Goal: Task Accomplishment & Management: Manage account settings

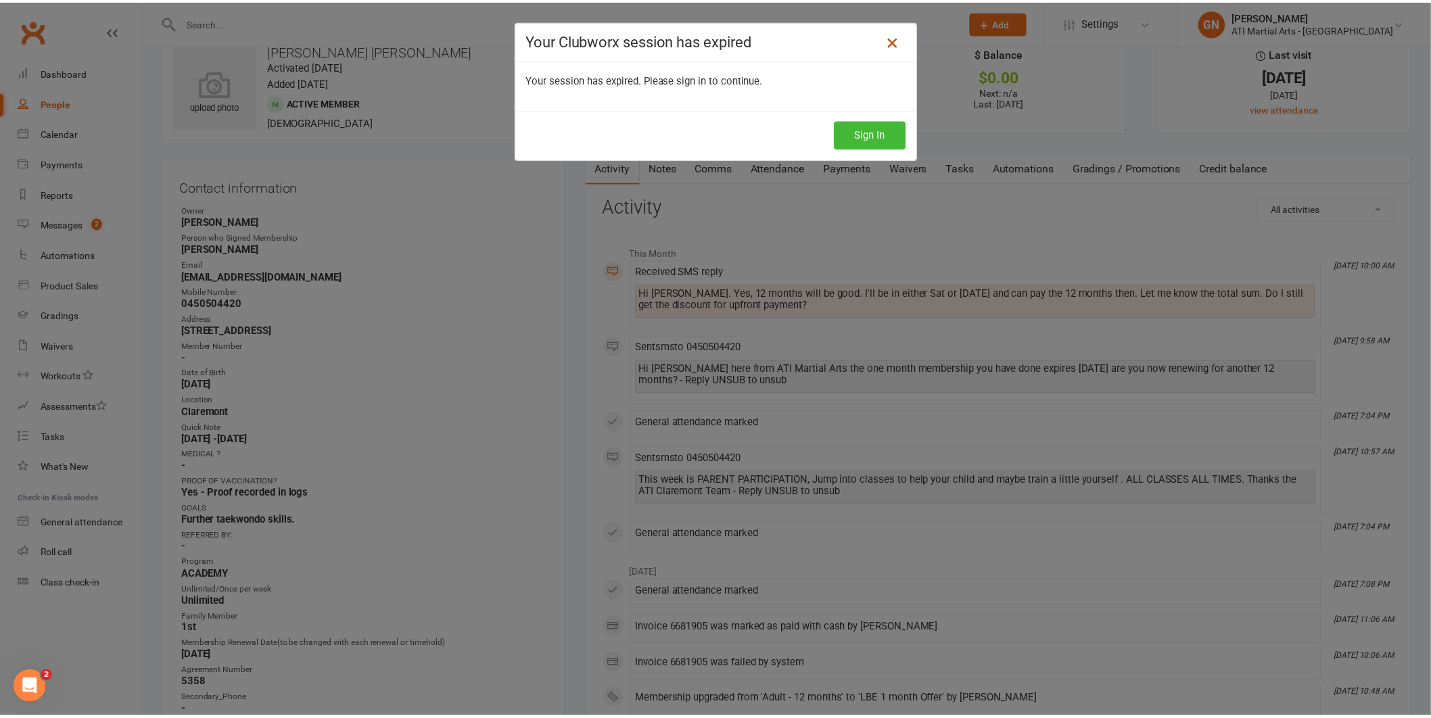
scroll to position [32, 0]
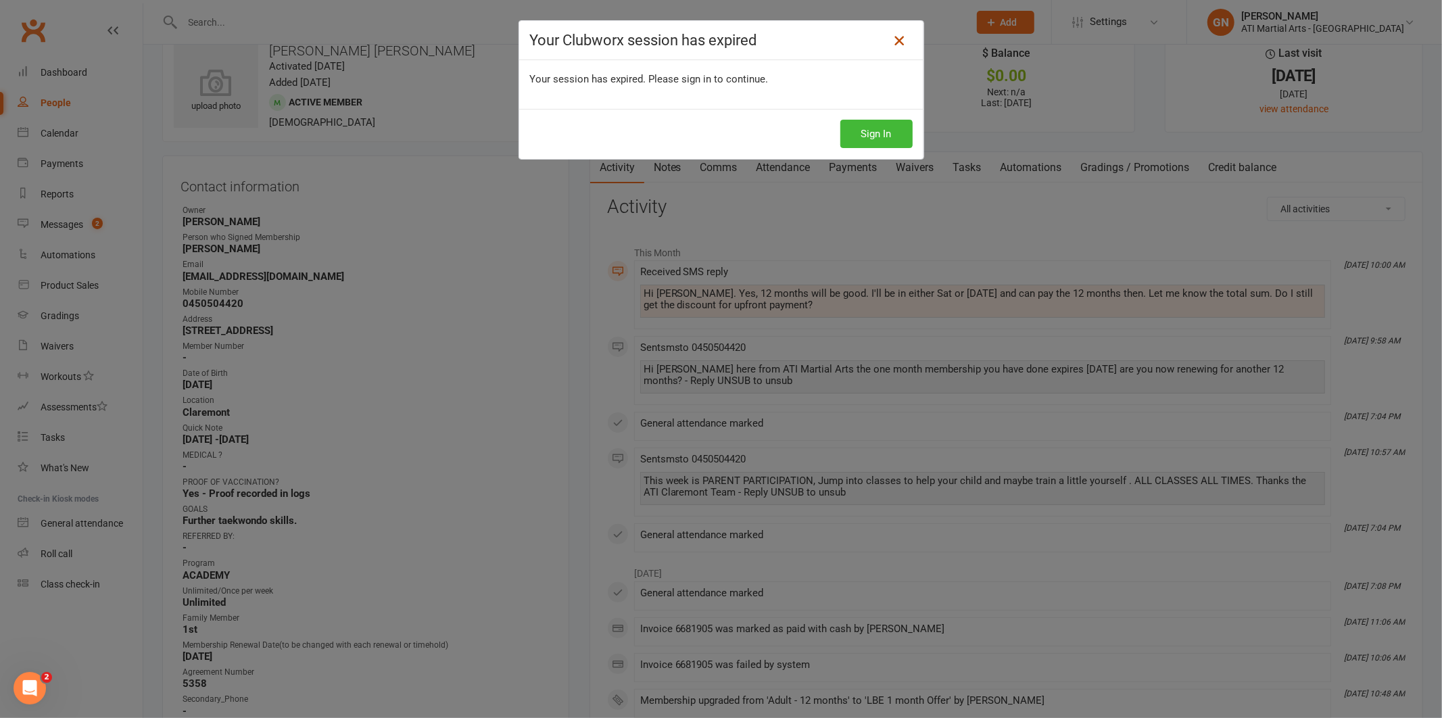
click at [901, 37] on icon at bounding box center [899, 40] width 16 height 16
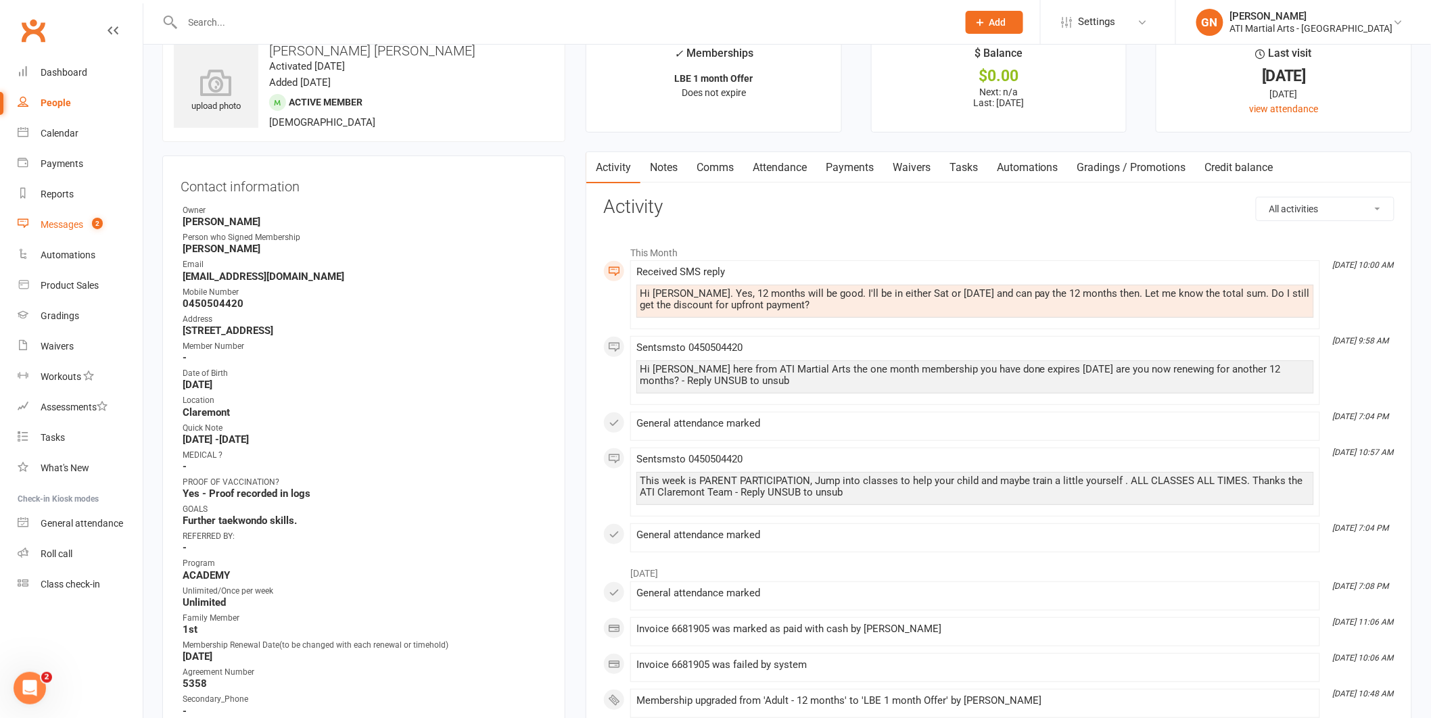
click at [72, 221] on div "Messages" at bounding box center [62, 224] width 43 height 11
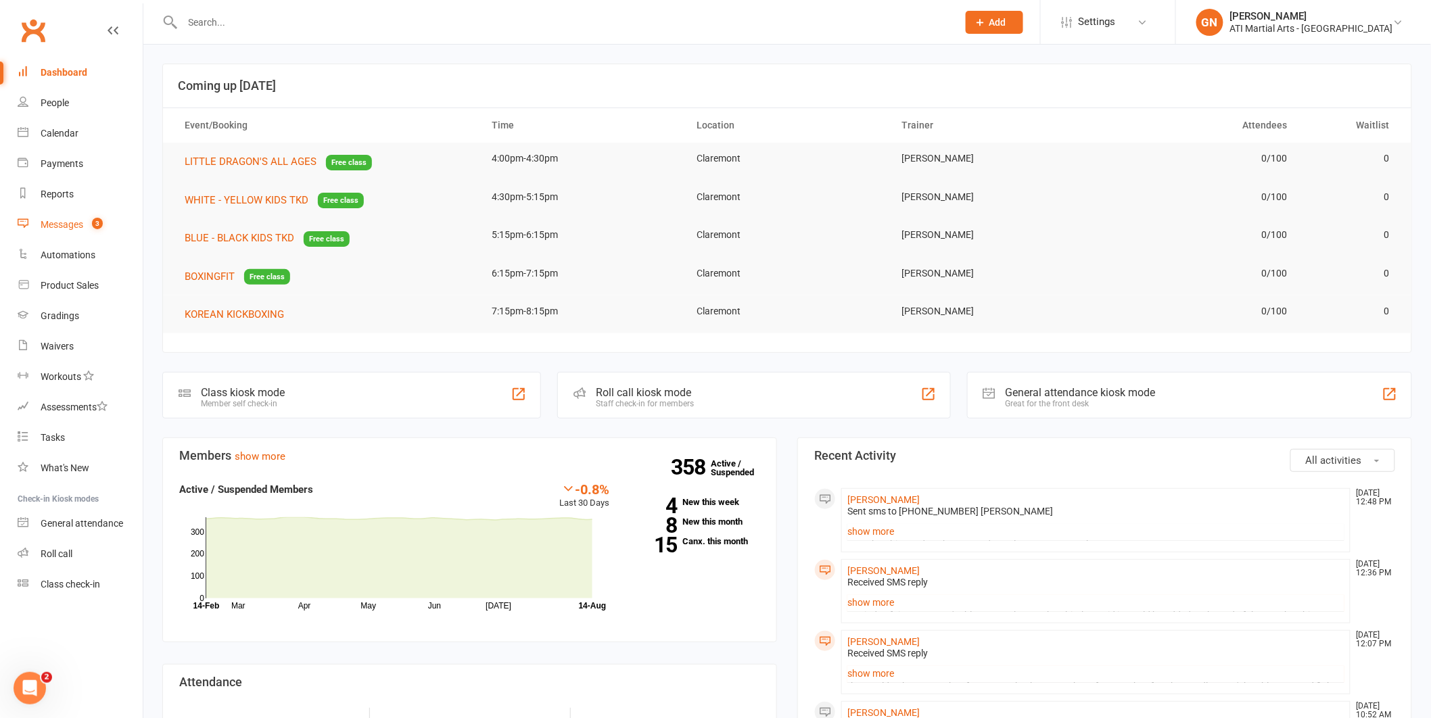
click at [75, 223] on div "Messages" at bounding box center [62, 224] width 43 height 11
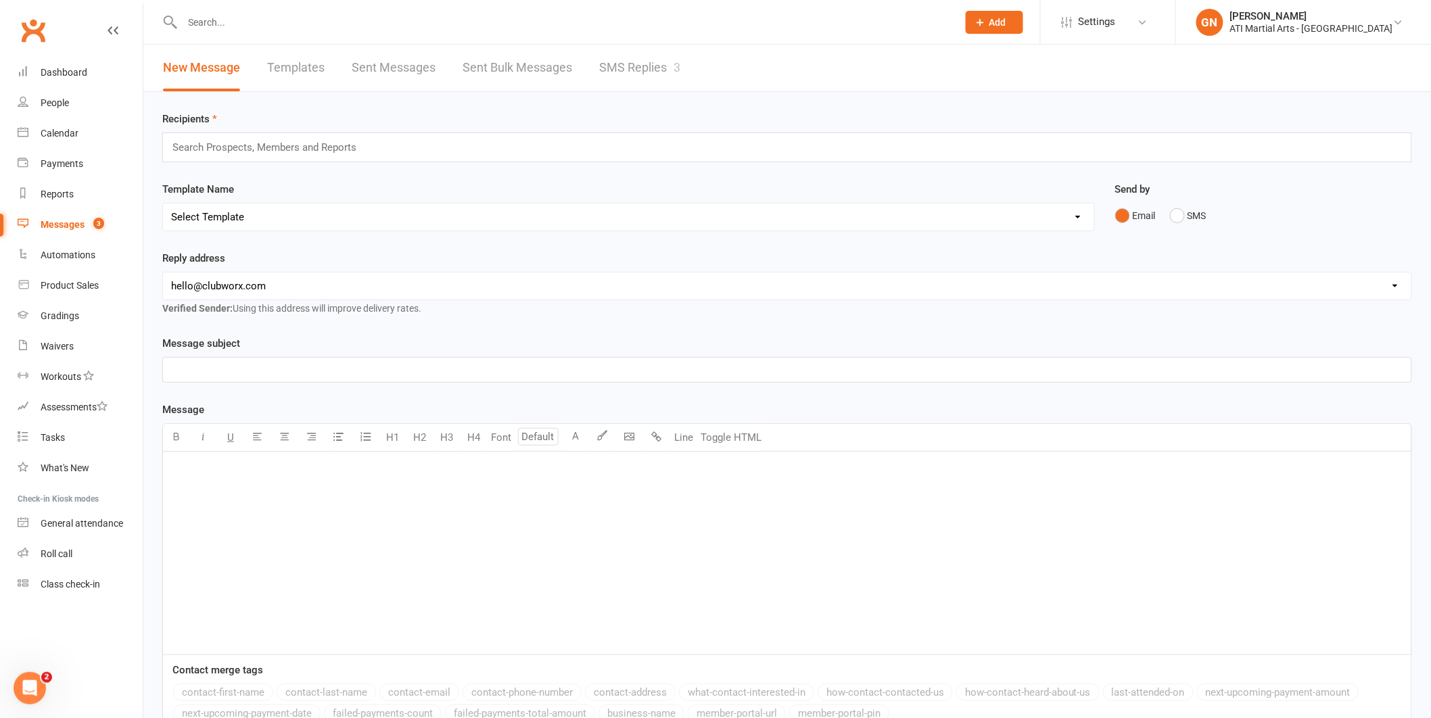
click at [884, 711] on html "Prospect Member Non-attending contact Class / event Appointment Grading event T…" at bounding box center [715, 428] width 1431 height 857
click at [641, 71] on link "SMS Replies 3" at bounding box center [639, 68] width 81 height 47
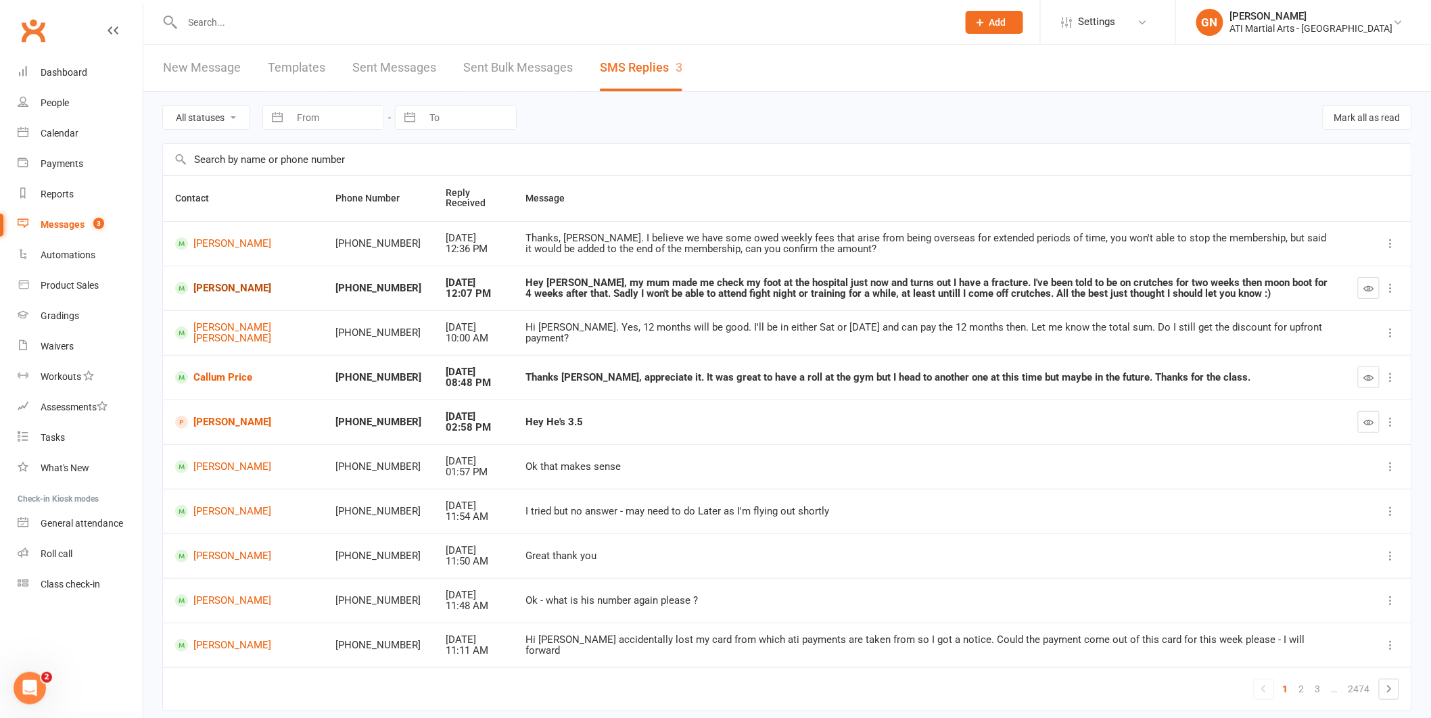
click at [208, 282] on link "[PERSON_NAME]" at bounding box center [243, 288] width 136 height 13
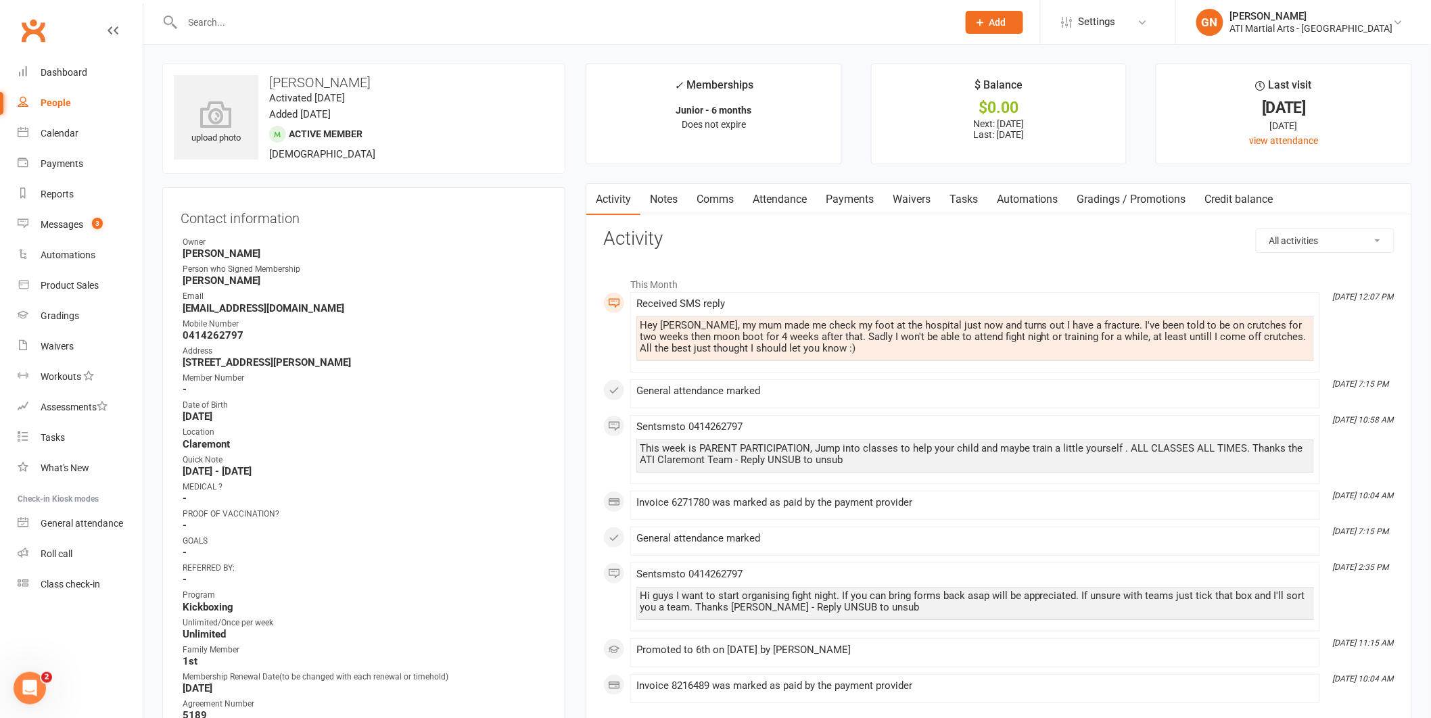
click at [727, 208] on link "Comms" at bounding box center [715, 199] width 56 height 31
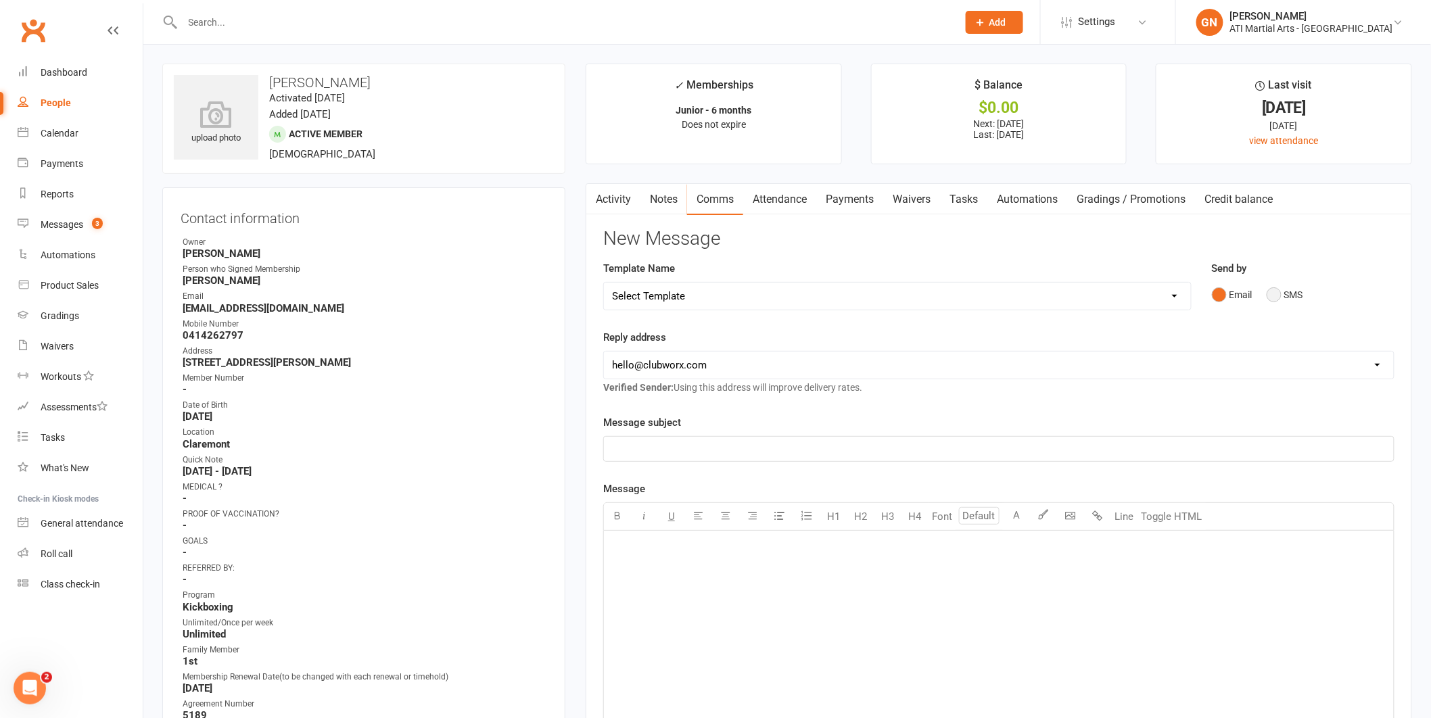
click at [1280, 291] on button "SMS" at bounding box center [1285, 295] width 37 height 26
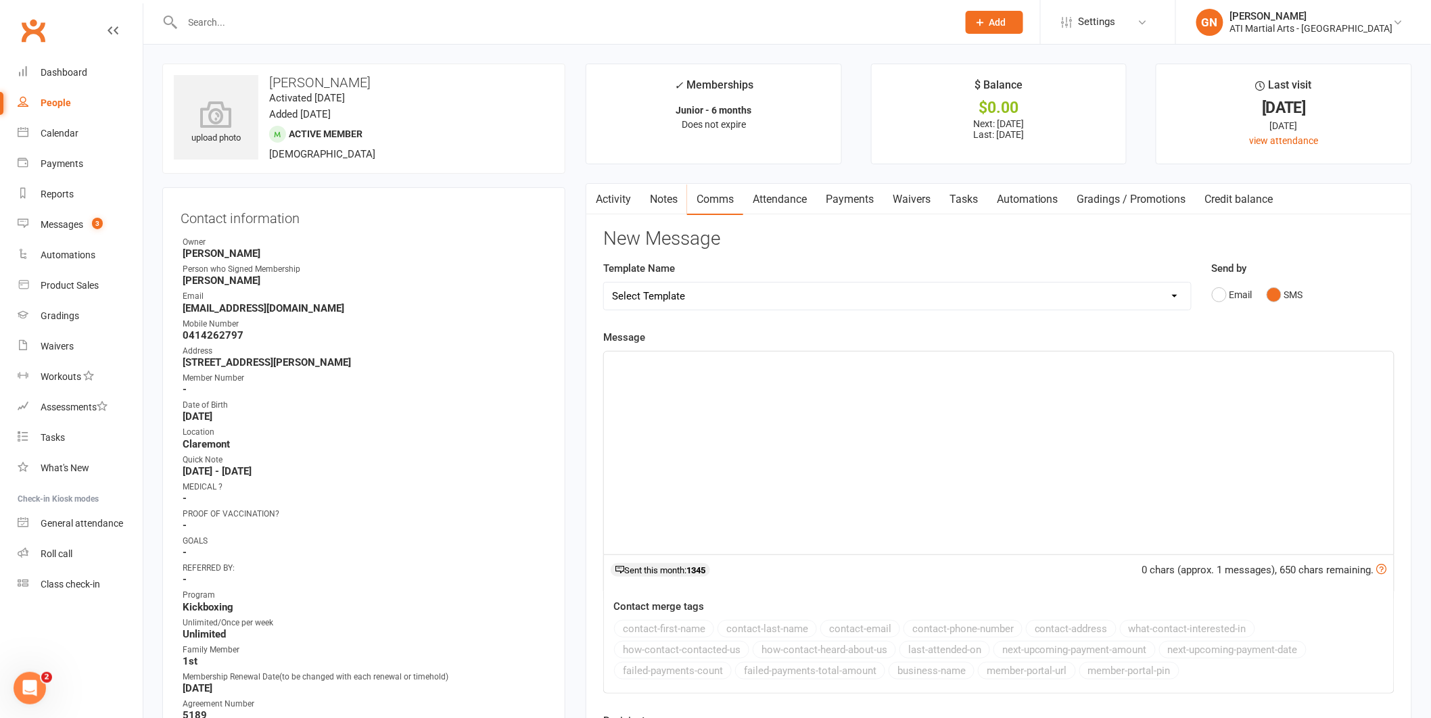
click at [1104, 436] on div "﻿" at bounding box center [999, 453] width 790 height 203
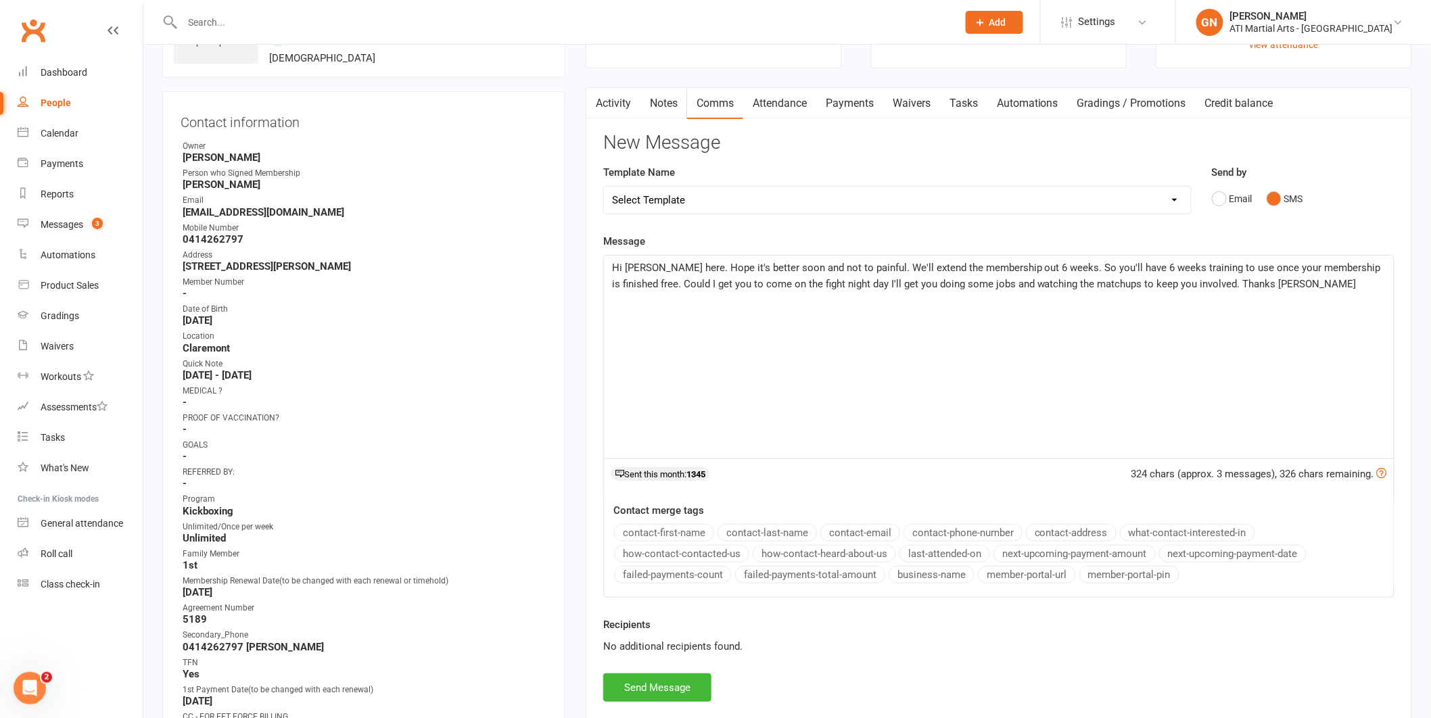
scroll to position [105, 0]
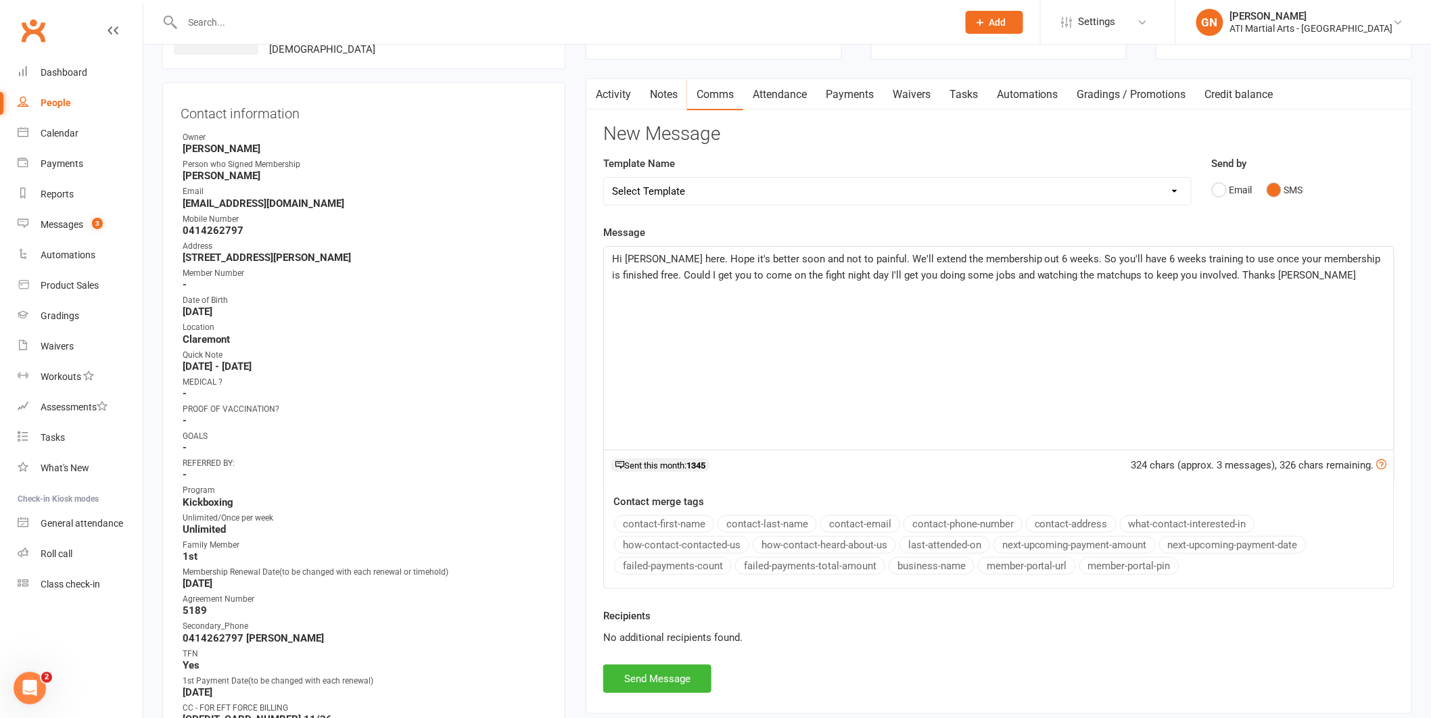
click at [1134, 275] on span "Hi Eva Brandon here. Hope it's better soon and not to painful. We'll extend the…" at bounding box center [998, 267] width 772 height 28
click at [979, 273] on span "Hi Eva Brandon here. Hope it's better soon and not to painful. We'll extend the…" at bounding box center [998, 267] width 772 height 28
click at [1258, 275] on span "Hi Eva Brandon here. Hope it's better soon and not to painful. We'll extend the…" at bounding box center [998, 275] width 772 height 45
click at [1255, 275] on span "Hi Eva Brandon here. Hope it's better soon and not to painful. We'll extend the…" at bounding box center [998, 275] width 772 height 45
click at [1177, 277] on span "Hi Eva Brandon here. Hope it's better soon and not to painful. We'll extend the…" at bounding box center [998, 275] width 772 height 45
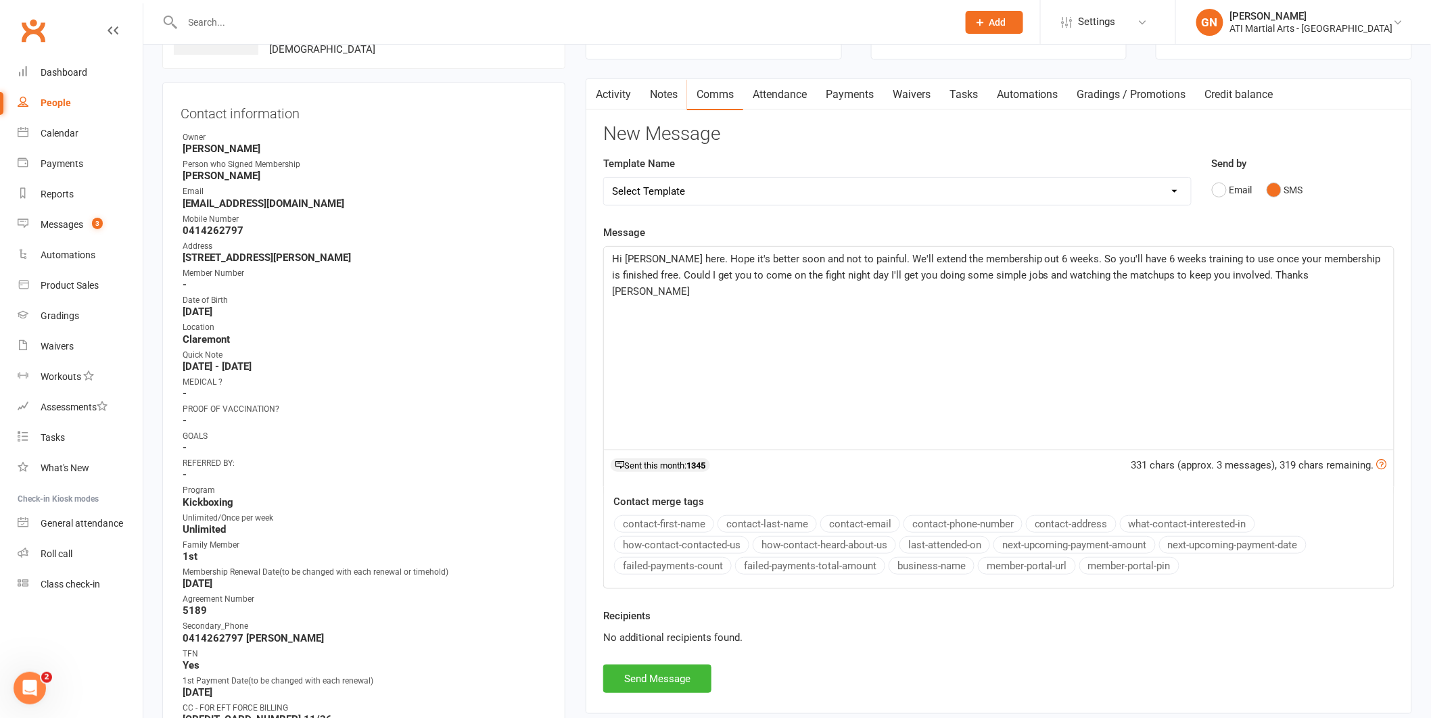
click at [1194, 275] on span "Hi Eva Brandon here. Hope it's better soon and not to painful. We'll extend the…" at bounding box center [998, 275] width 772 height 45
click at [635, 673] on button "Send Message" at bounding box center [657, 679] width 108 height 28
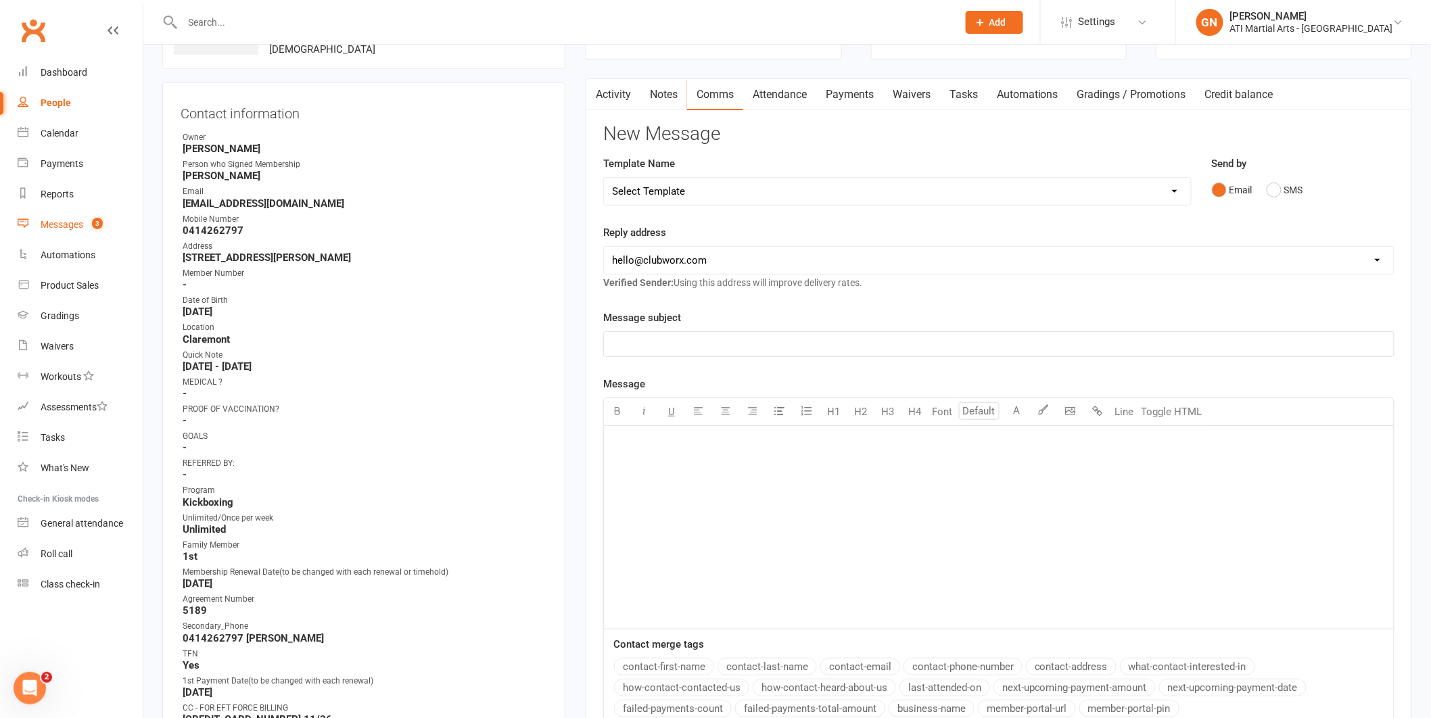
click at [62, 222] on div "Messages" at bounding box center [62, 224] width 43 height 11
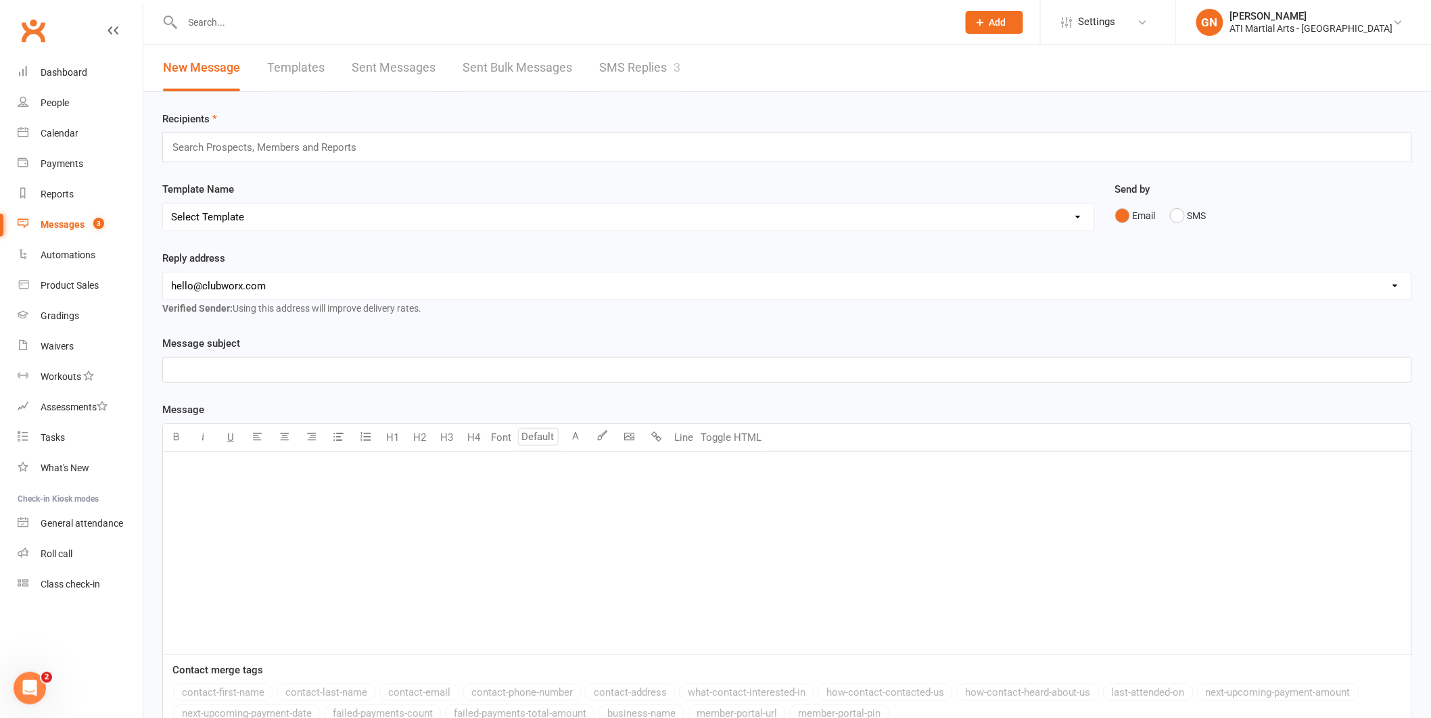
click at [640, 70] on link "SMS Replies 3" at bounding box center [639, 68] width 81 height 47
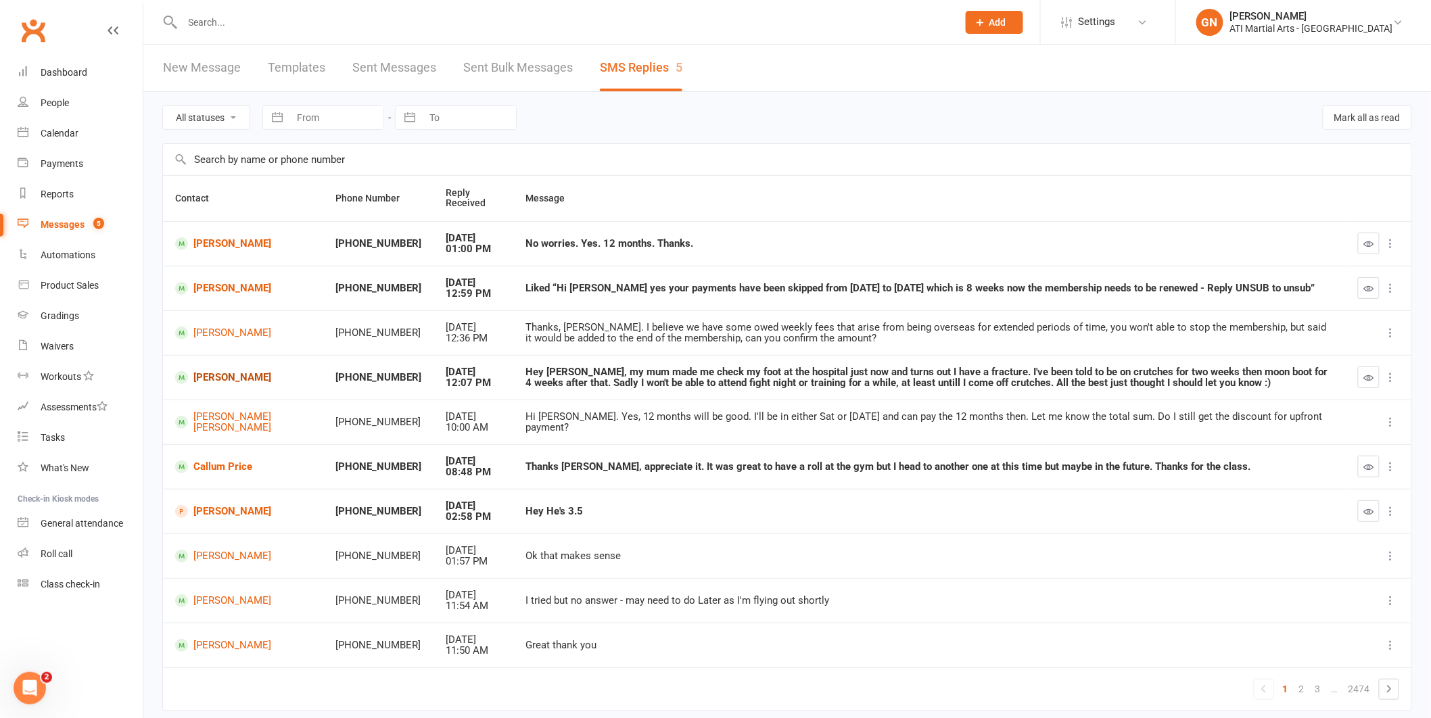
click at [222, 384] on link "[PERSON_NAME]" at bounding box center [243, 377] width 136 height 13
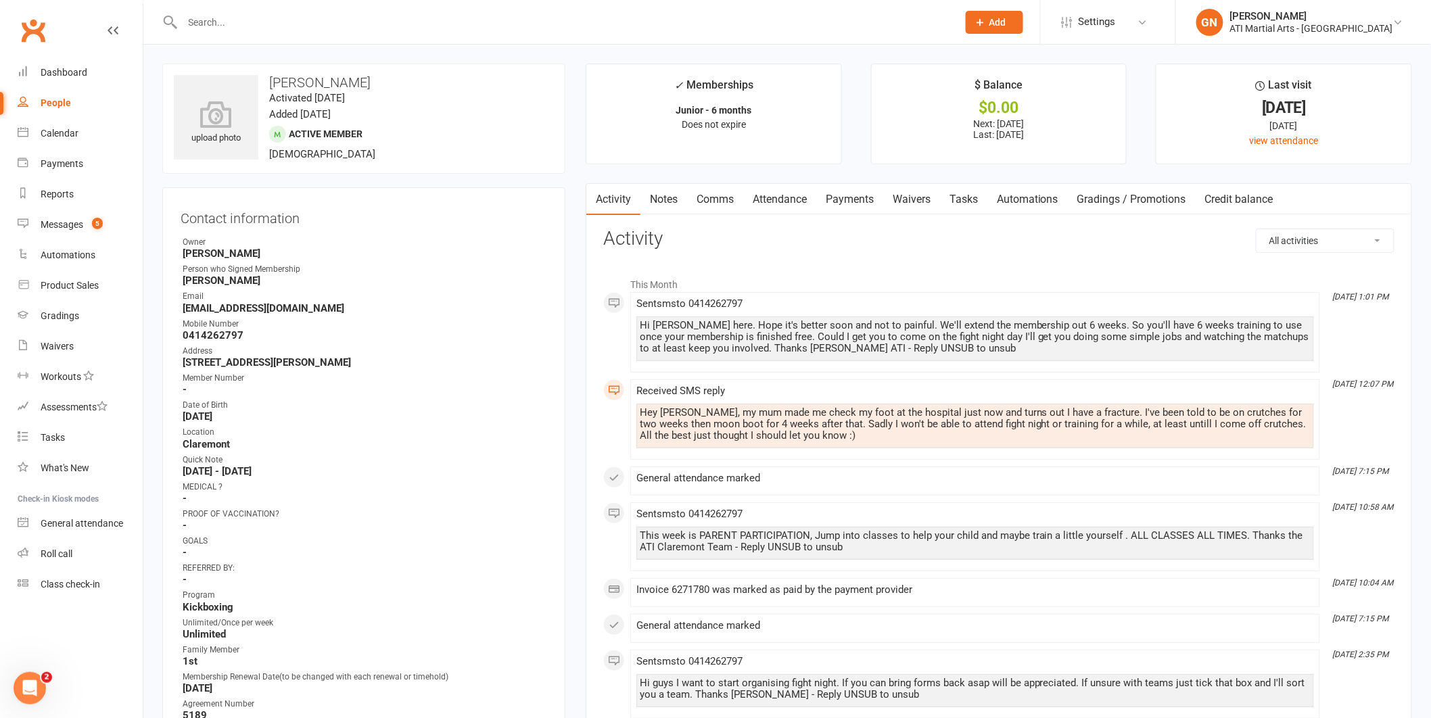
click at [724, 203] on link "Comms" at bounding box center [715, 199] width 56 height 31
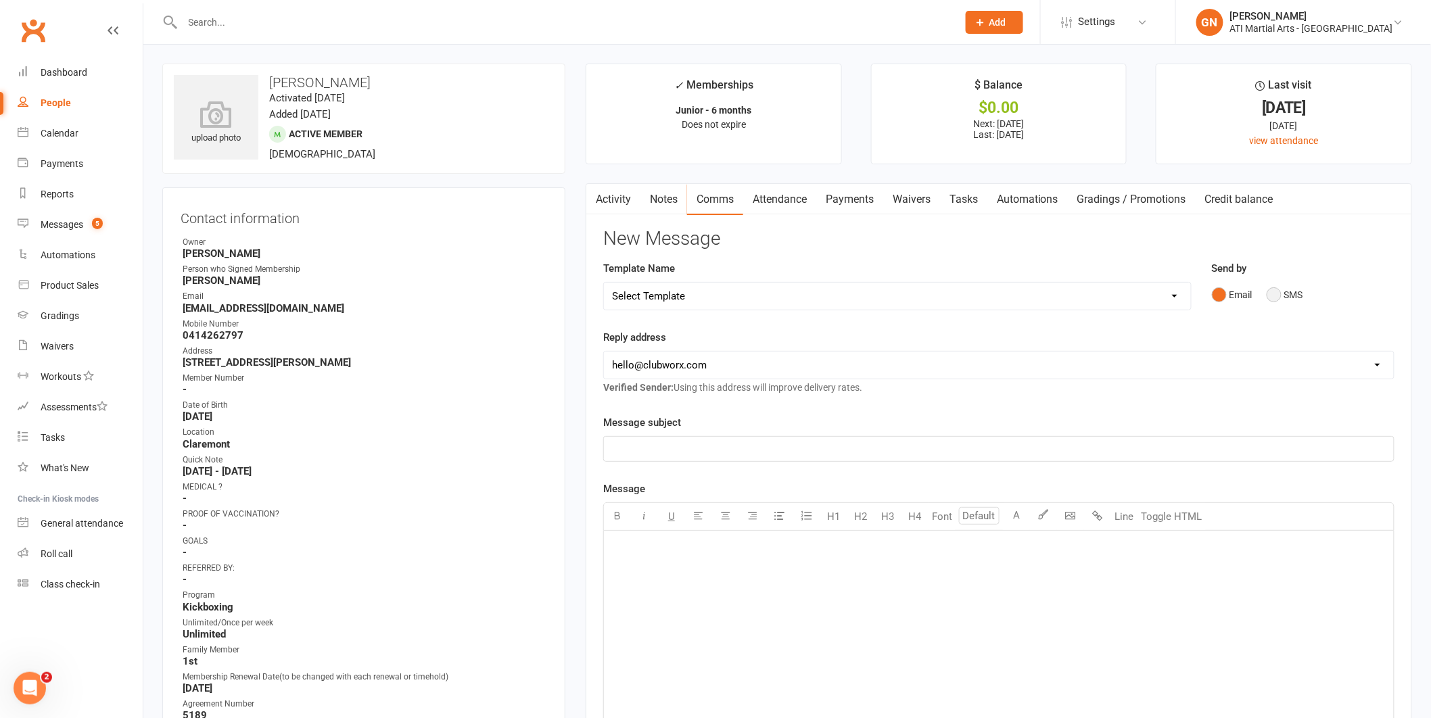
click at [1278, 289] on button "SMS" at bounding box center [1285, 295] width 37 height 26
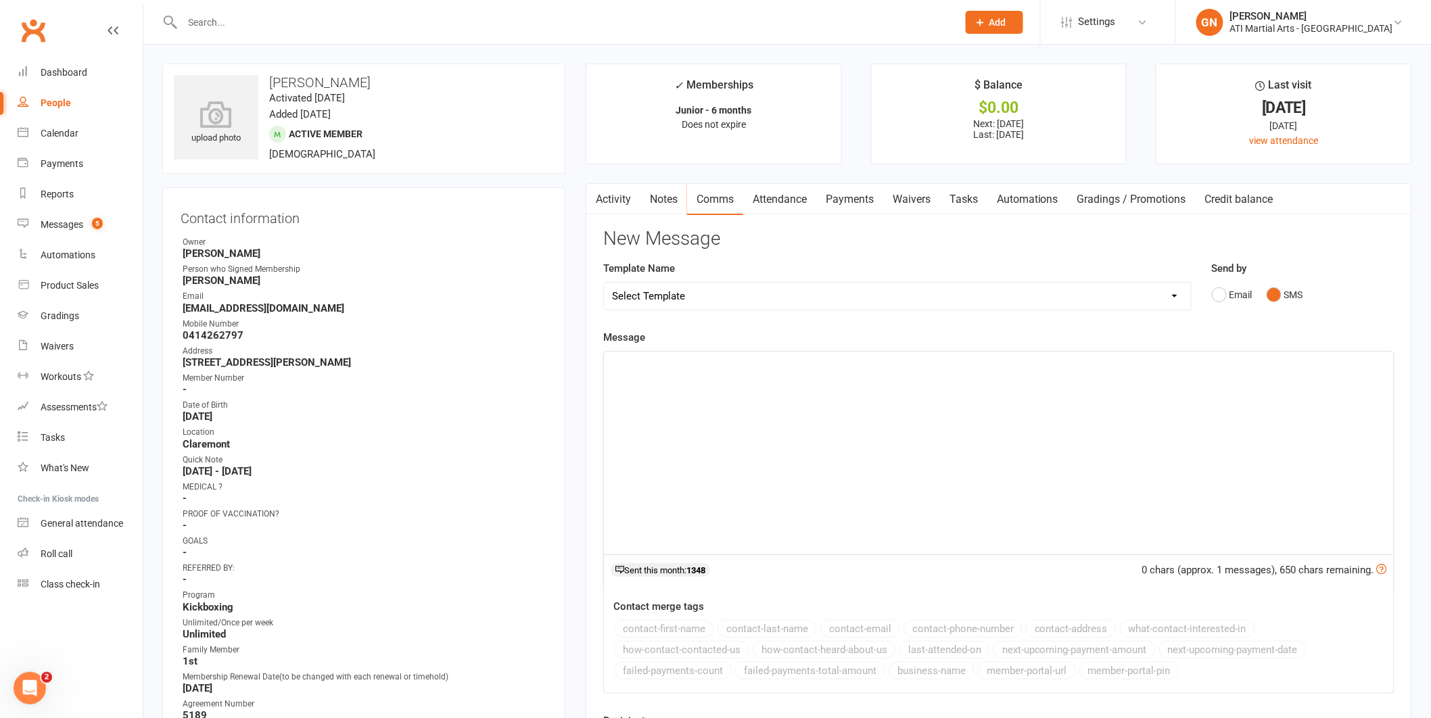
click at [1244, 395] on div "﻿" at bounding box center [999, 453] width 790 height 203
click at [89, 70] on link "Dashboard" at bounding box center [80, 72] width 125 height 30
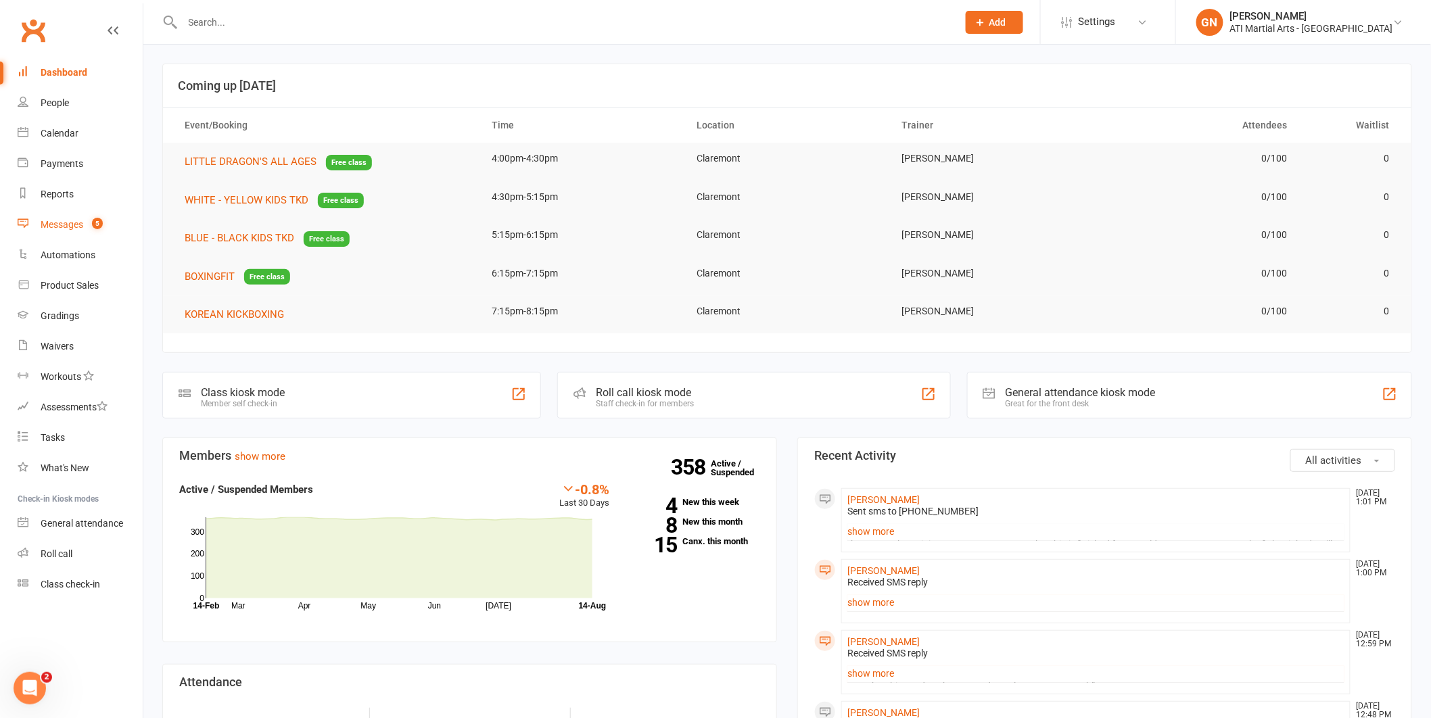
click at [53, 225] on div "Messages" at bounding box center [62, 224] width 43 height 11
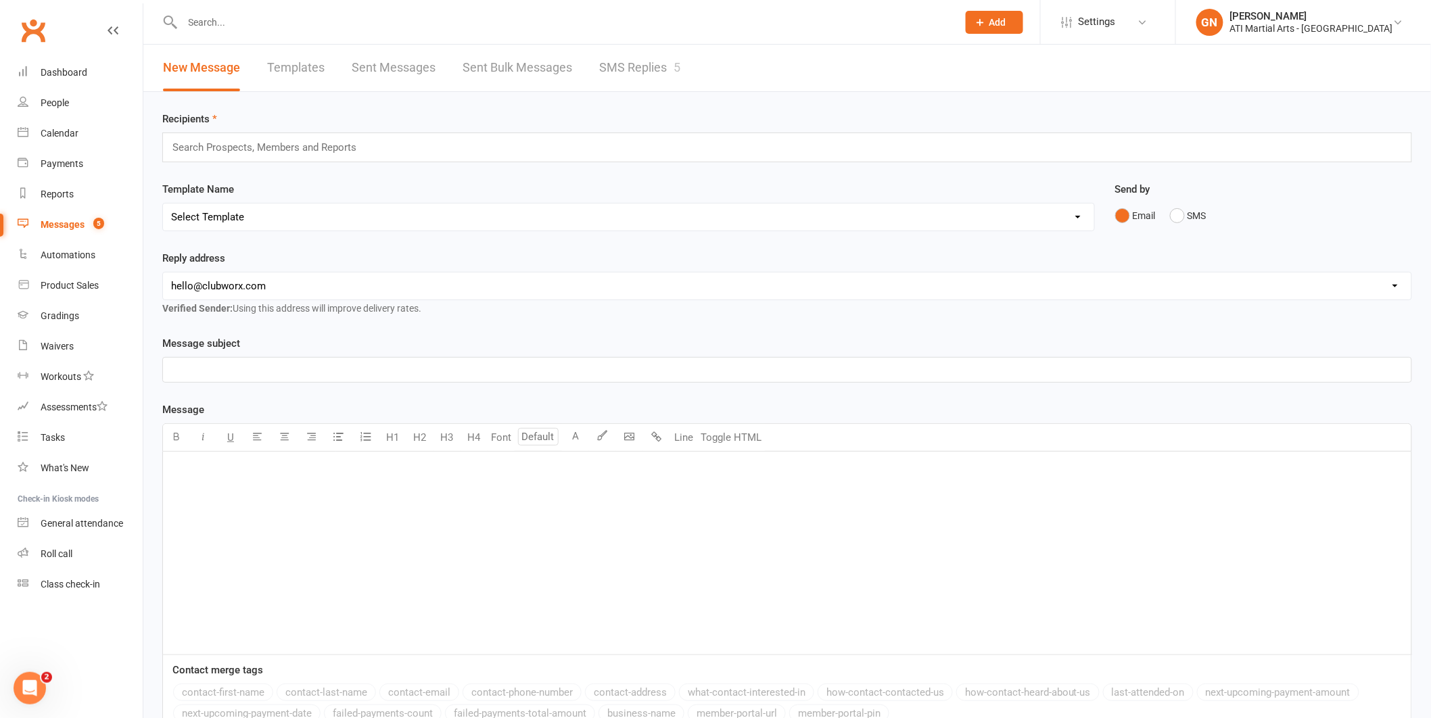
click at [626, 66] on link "SMS Replies 5" at bounding box center [639, 68] width 81 height 47
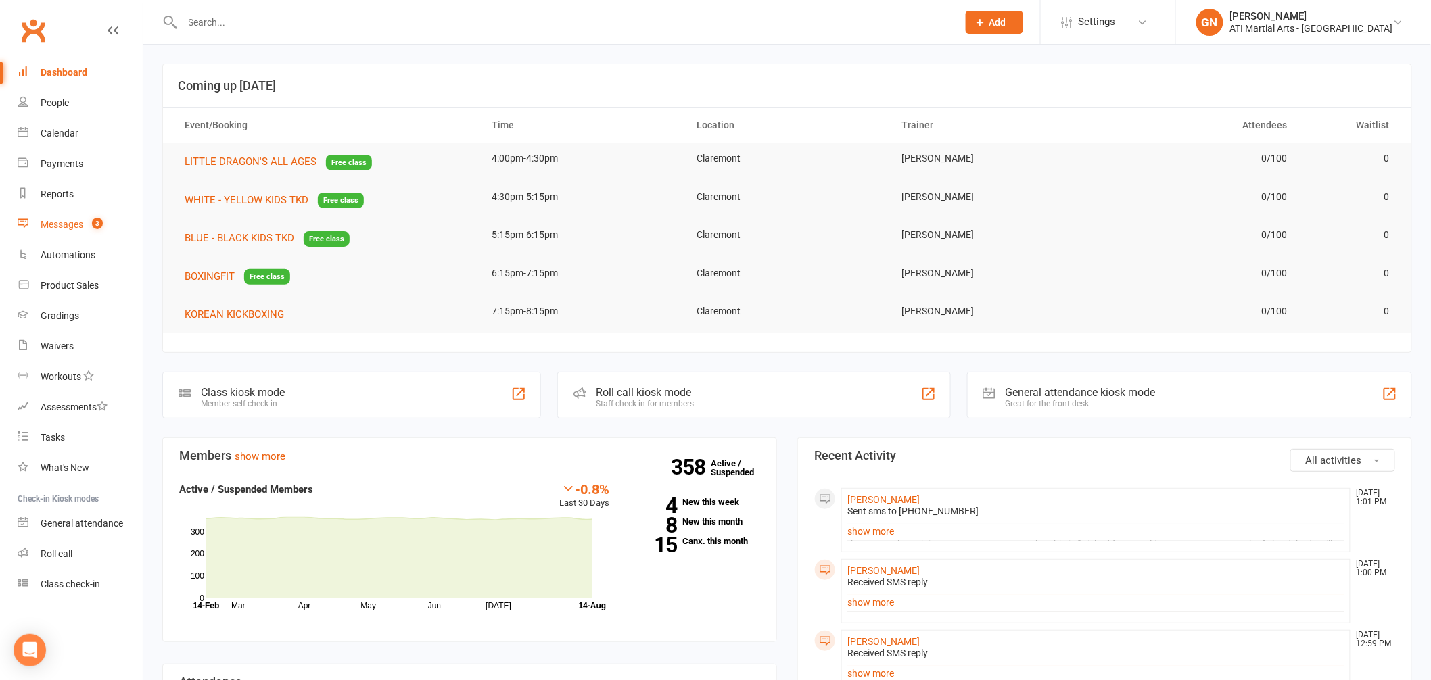
click at [68, 217] on link "Messages 3" at bounding box center [80, 225] width 125 height 30
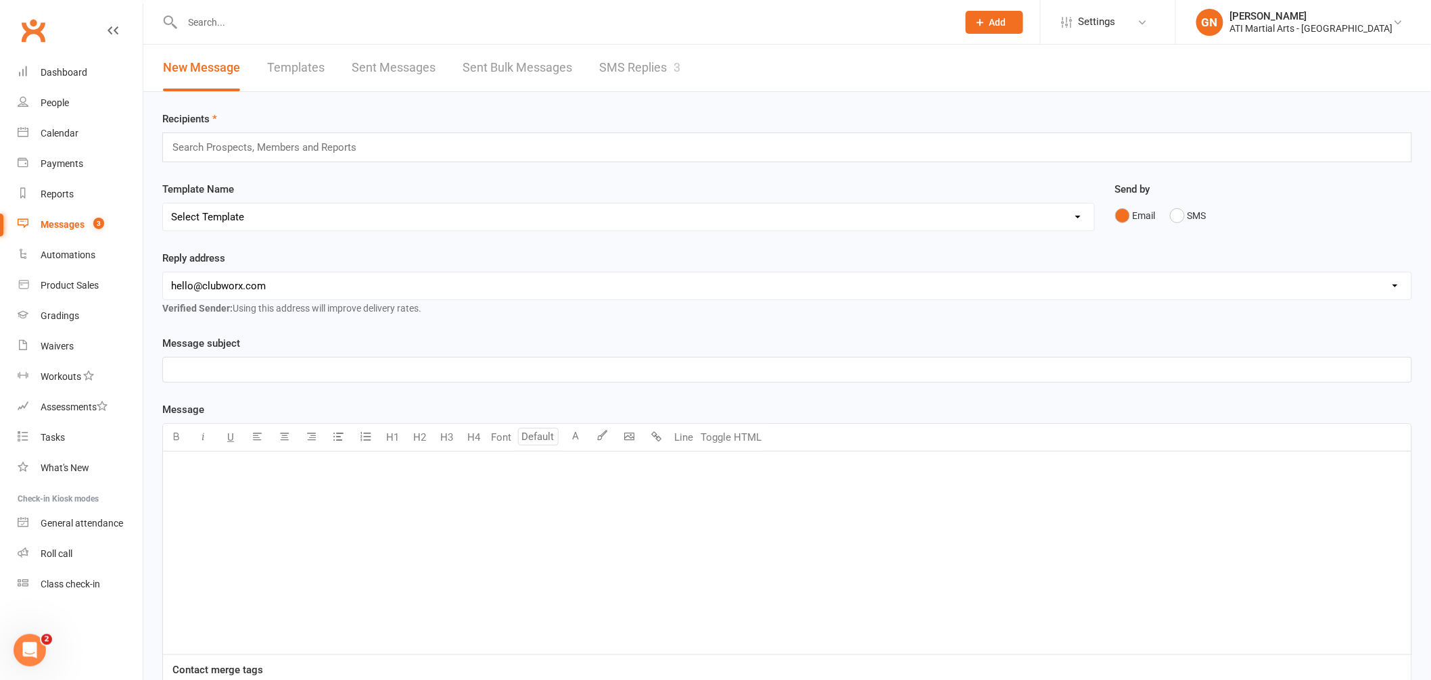
click at [245, 25] on input "text" at bounding box center [564, 22] width 770 height 19
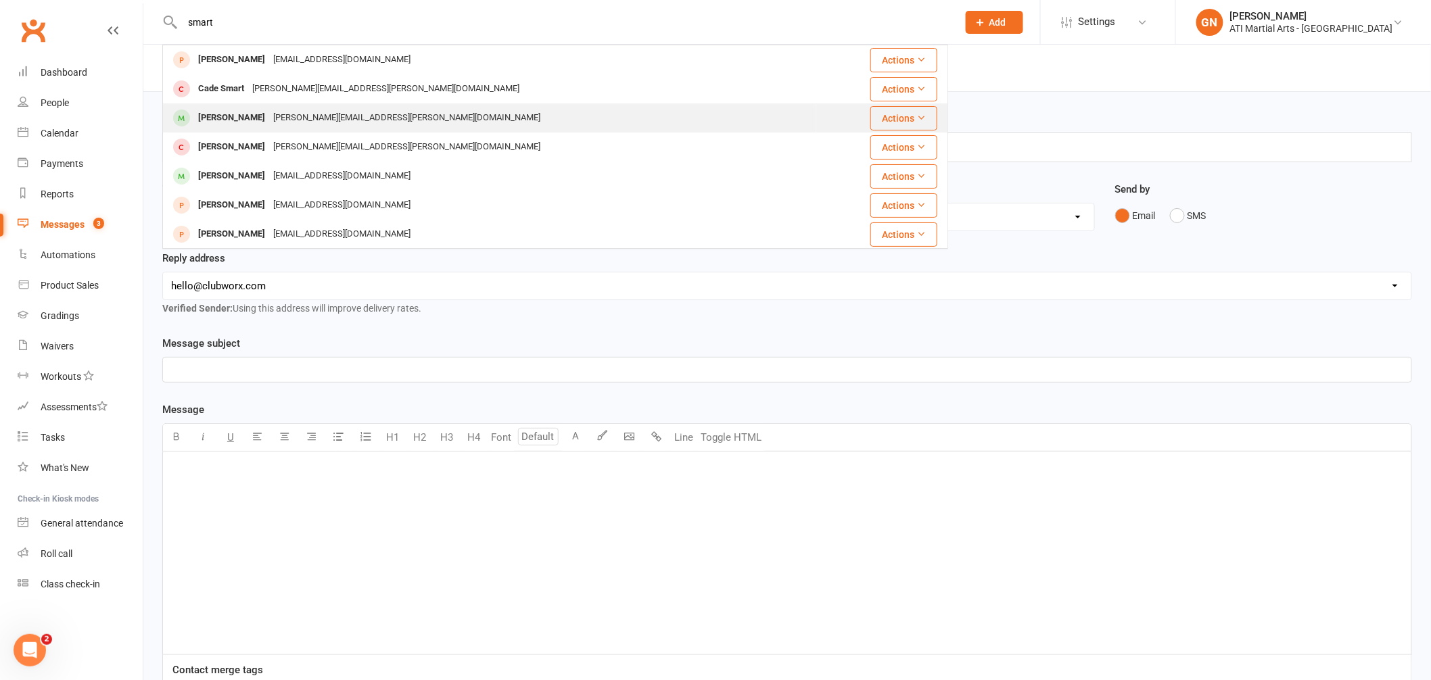
type input "smart"
click at [224, 117] on div "[PERSON_NAME]" at bounding box center [231, 118] width 75 height 20
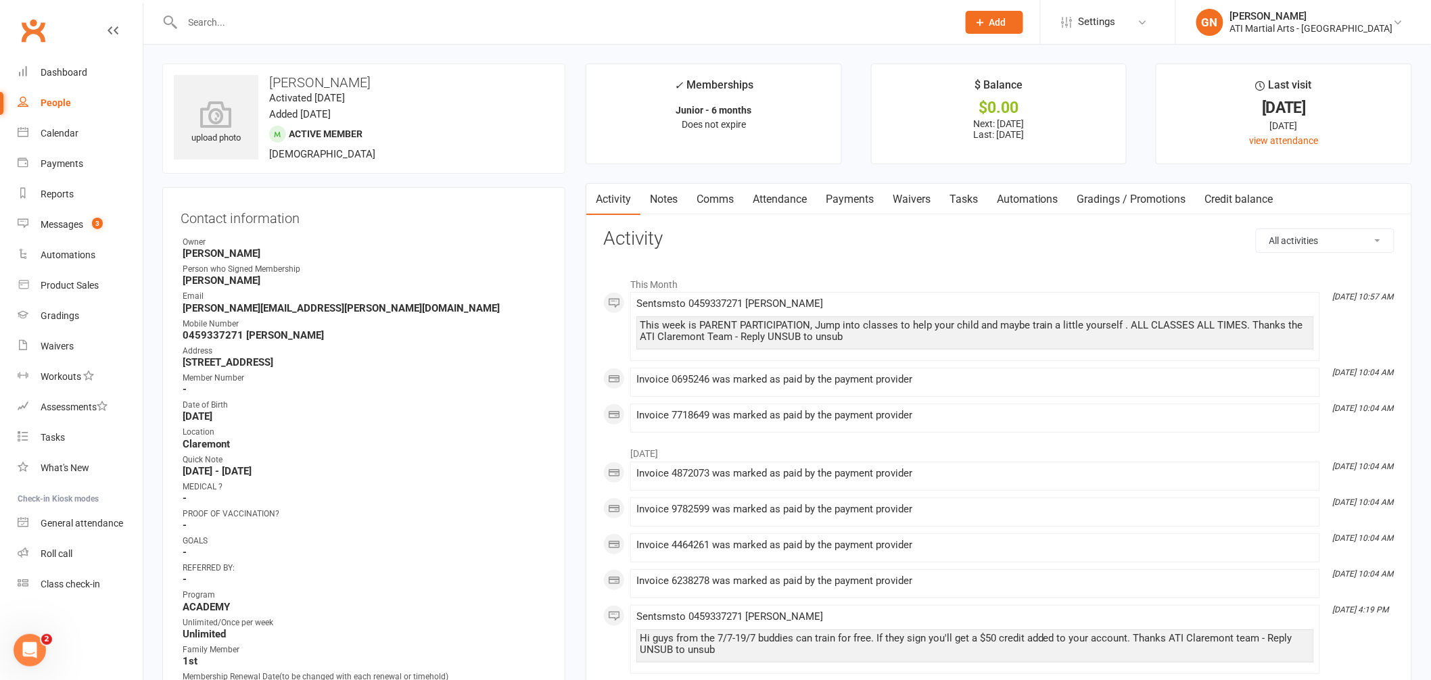
click at [257, 24] on input "text" at bounding box center [564, 22] width 770 height 19
click at [659, 199] on link "Notes" at bounding box center [663, 199] width 47 height 31
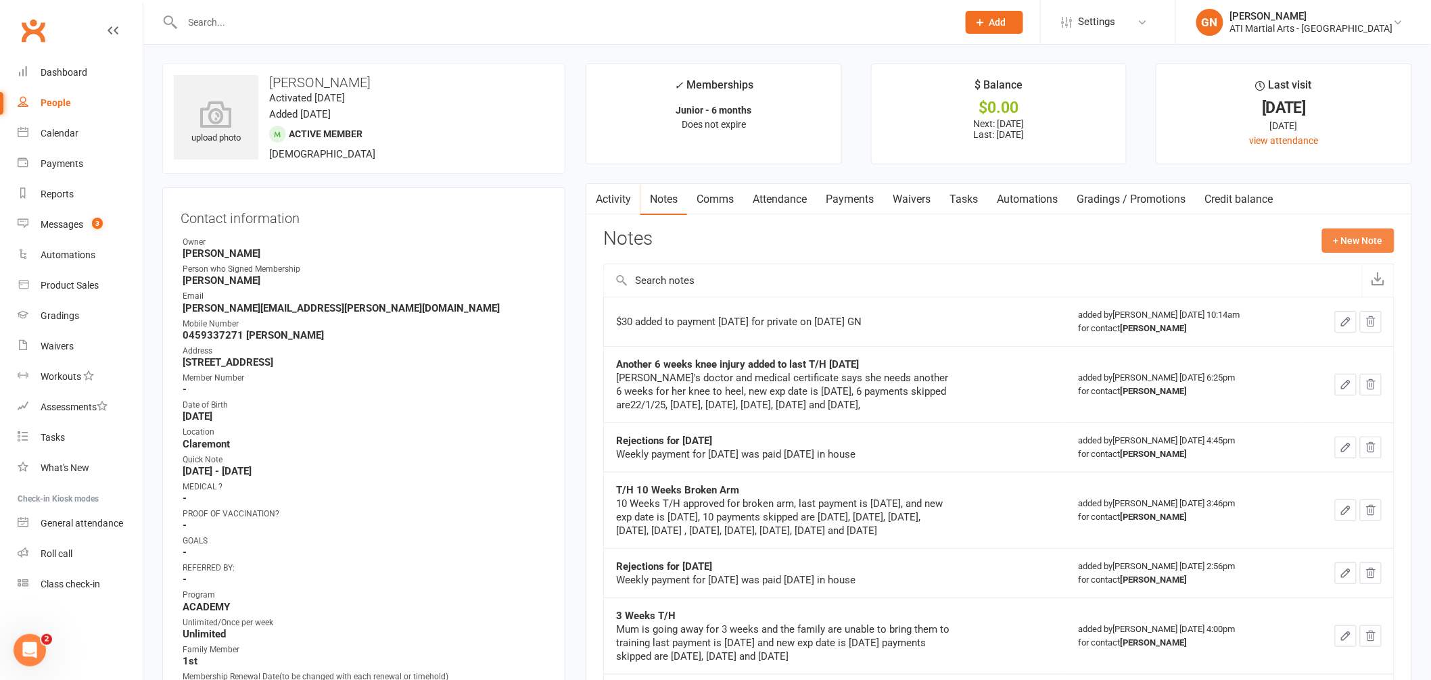
click at [1350, 241] on button "+ New Note" at bounding box center [1358, 241] width 72 height 24
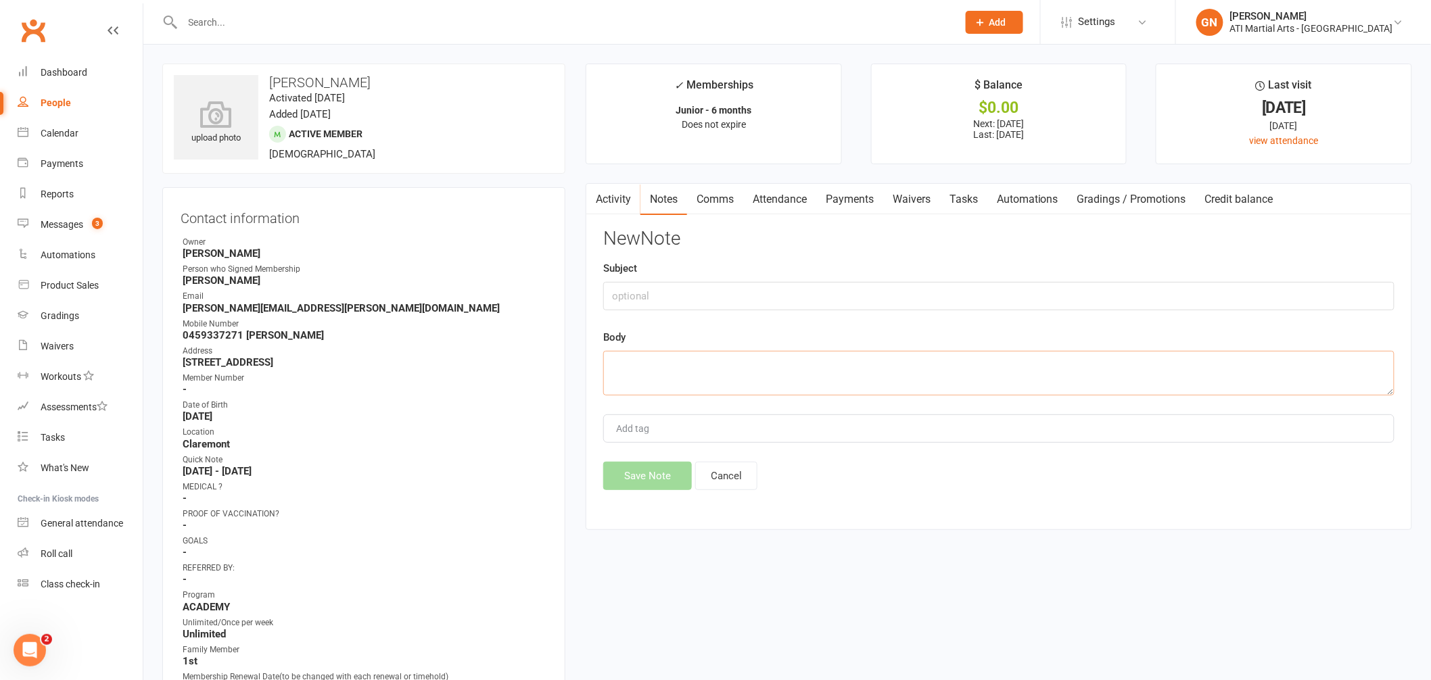
paste textarea "Hi Jacqui, Hope you have been well. We would like to give notice that we won't …"
type textarea "Hi Jacqui, Hope you have been well. We would like to give notice that we won't …"
click at [654, 481] on button "Save Note" at bounding box center [647, 476] width 89 height 28
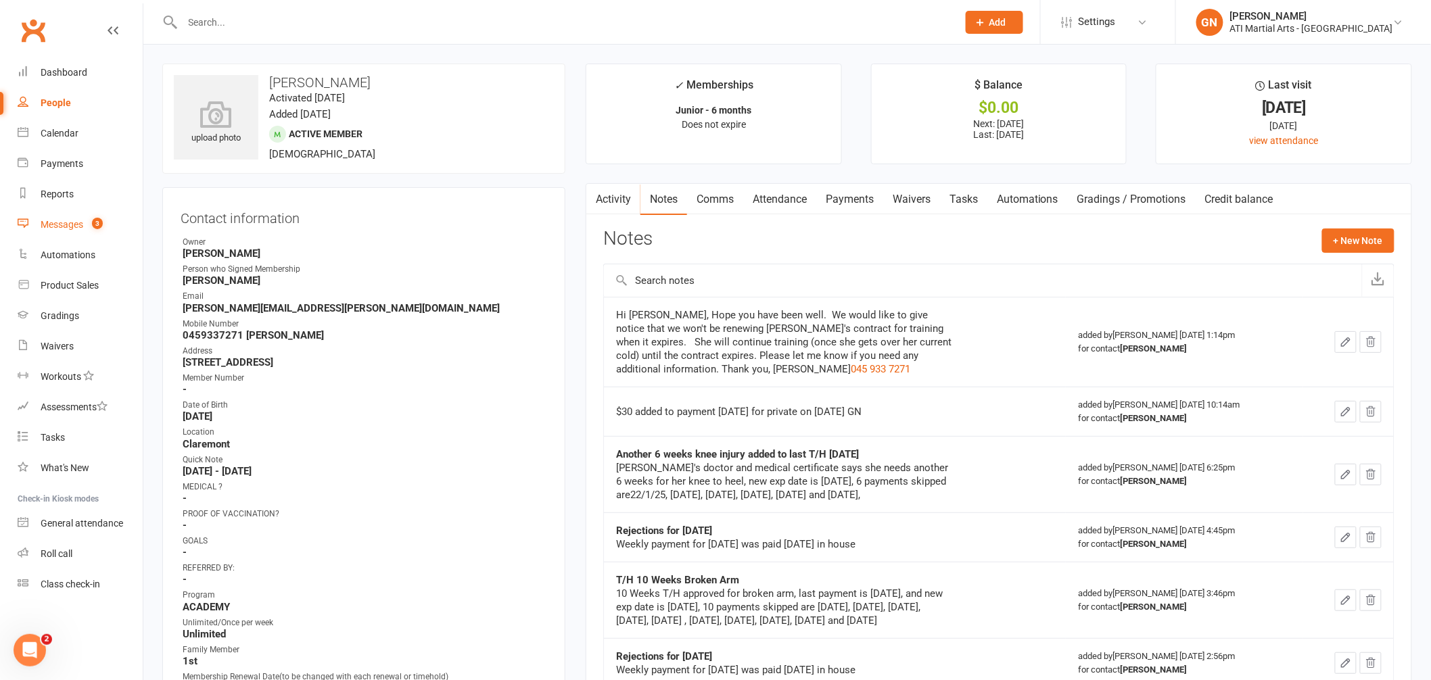
click at [66, 227] on div "Messages" at bounding box center [62, 224] width 43 height 11
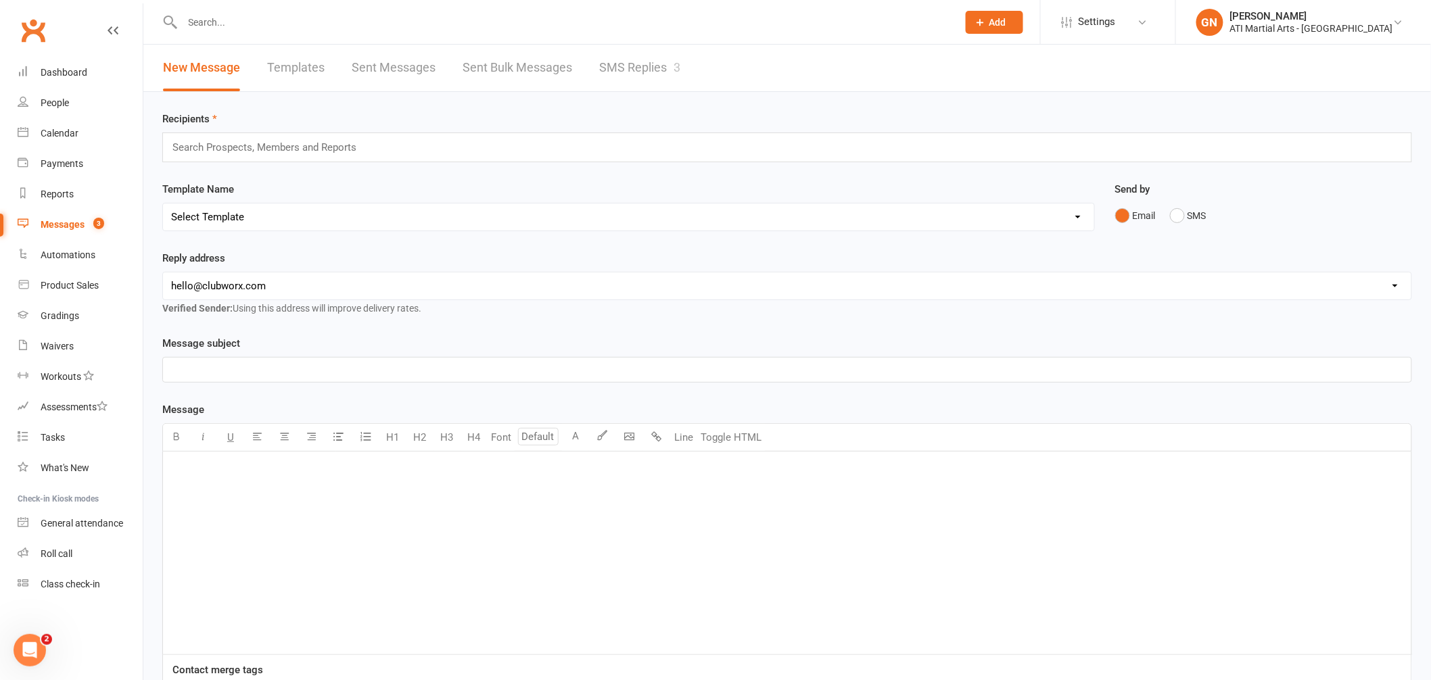
click at [230, 25] on input "text" at bounding box center [564, 22] width 770 height 19
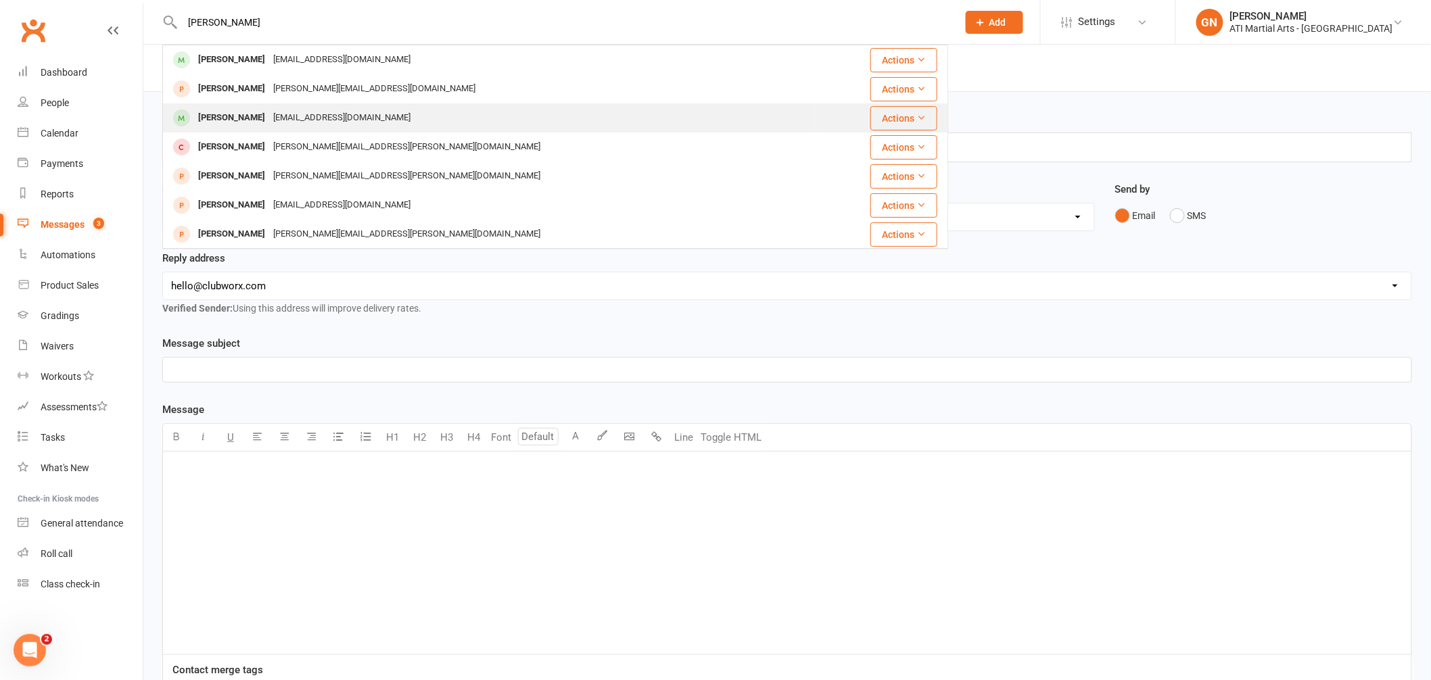
type input "wilkie"
click at [215, 116] on div "[PERSON_NAME]" at bounding box center [231, 118] width 75 height 20
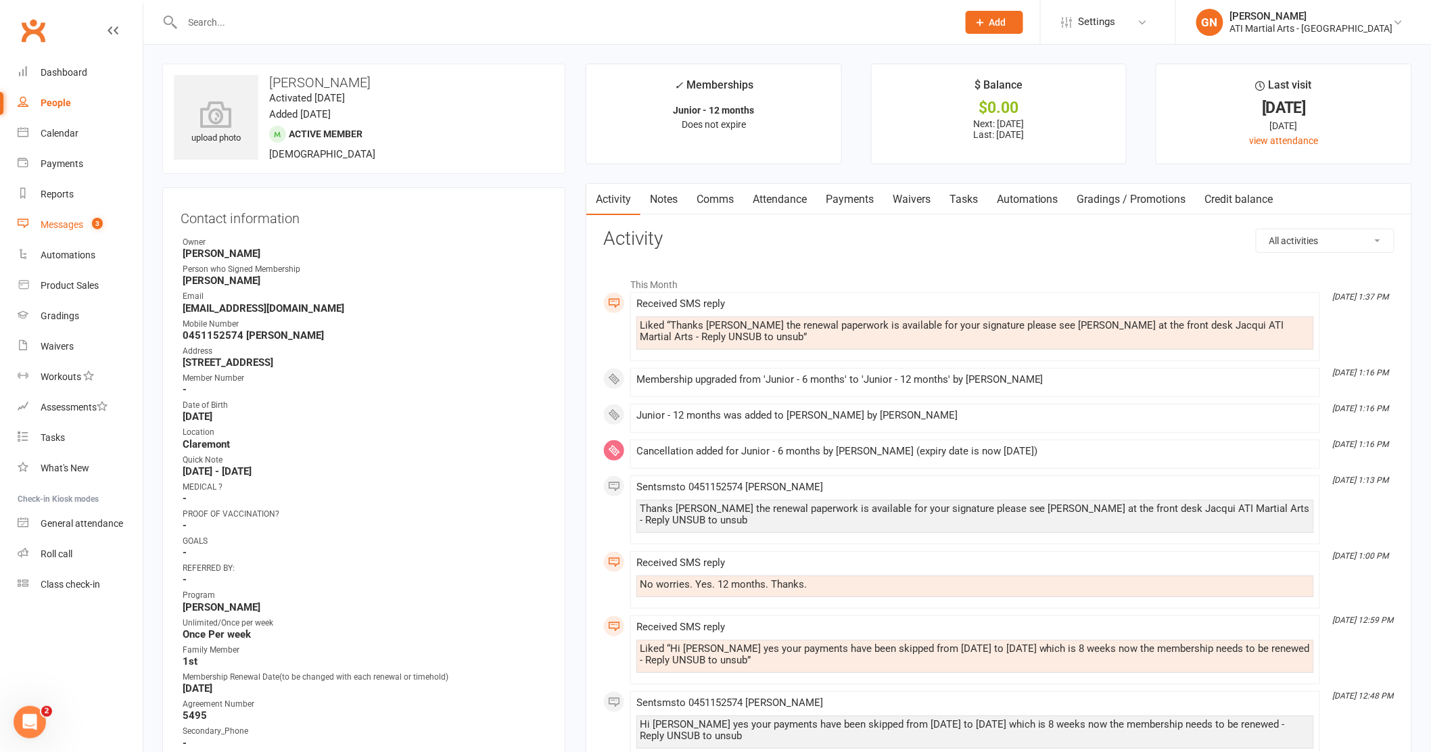
click at [71, 233] on link "Messages 3" at bounding box center [80, 225] width 125 height 30
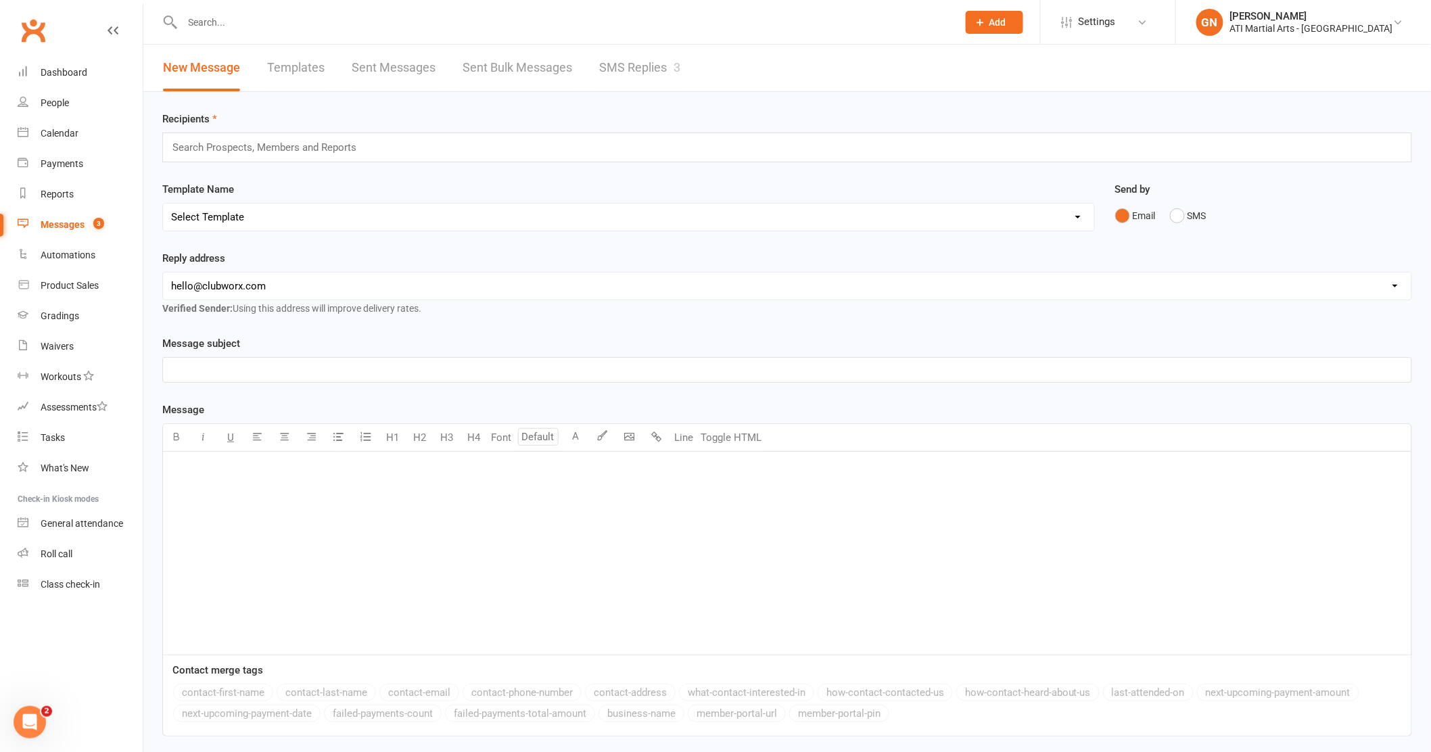
click at [622, 78] on link "SMS Replies 3" at bounding box center [639, 68] width 81 height 47
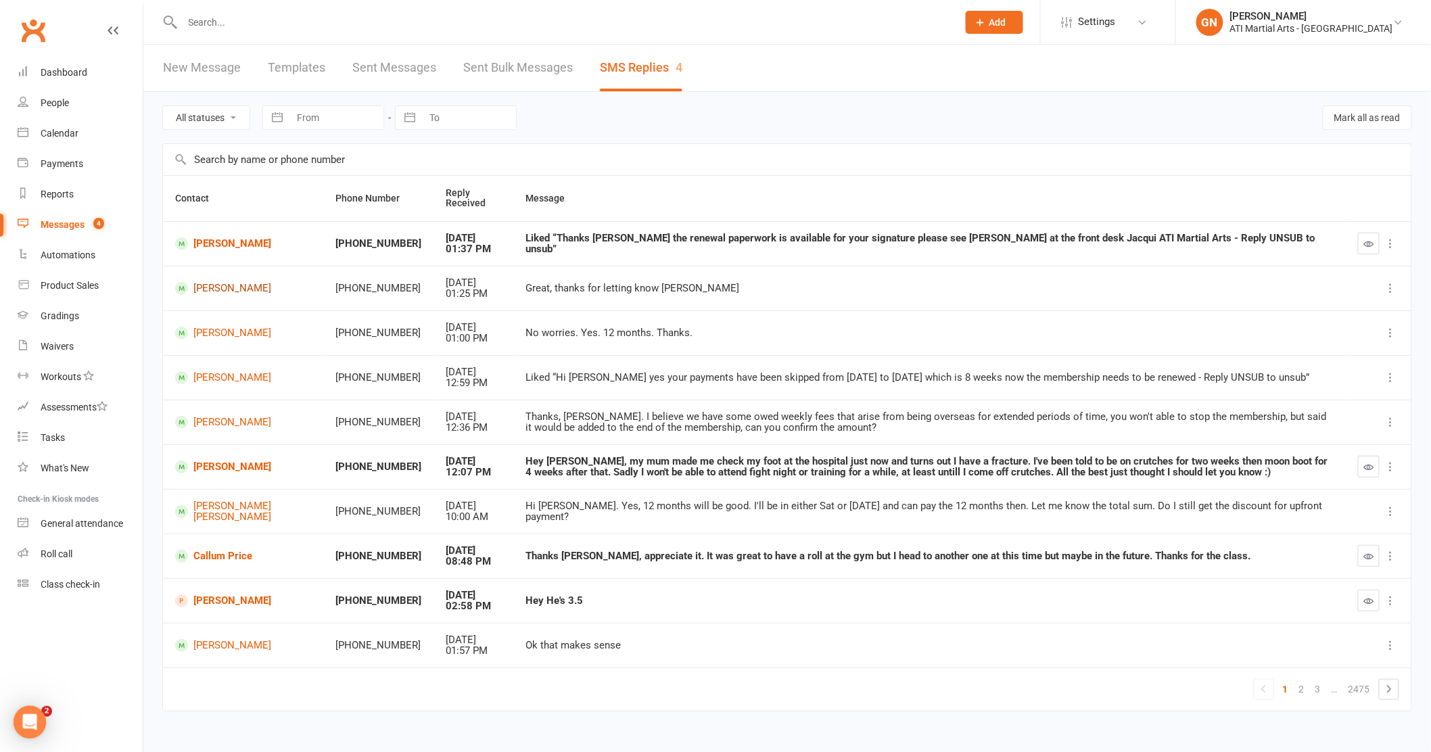
click at [228, 293] on link "[PERSON_NAME]" at bounding box center [243, 288] width 136 height 13
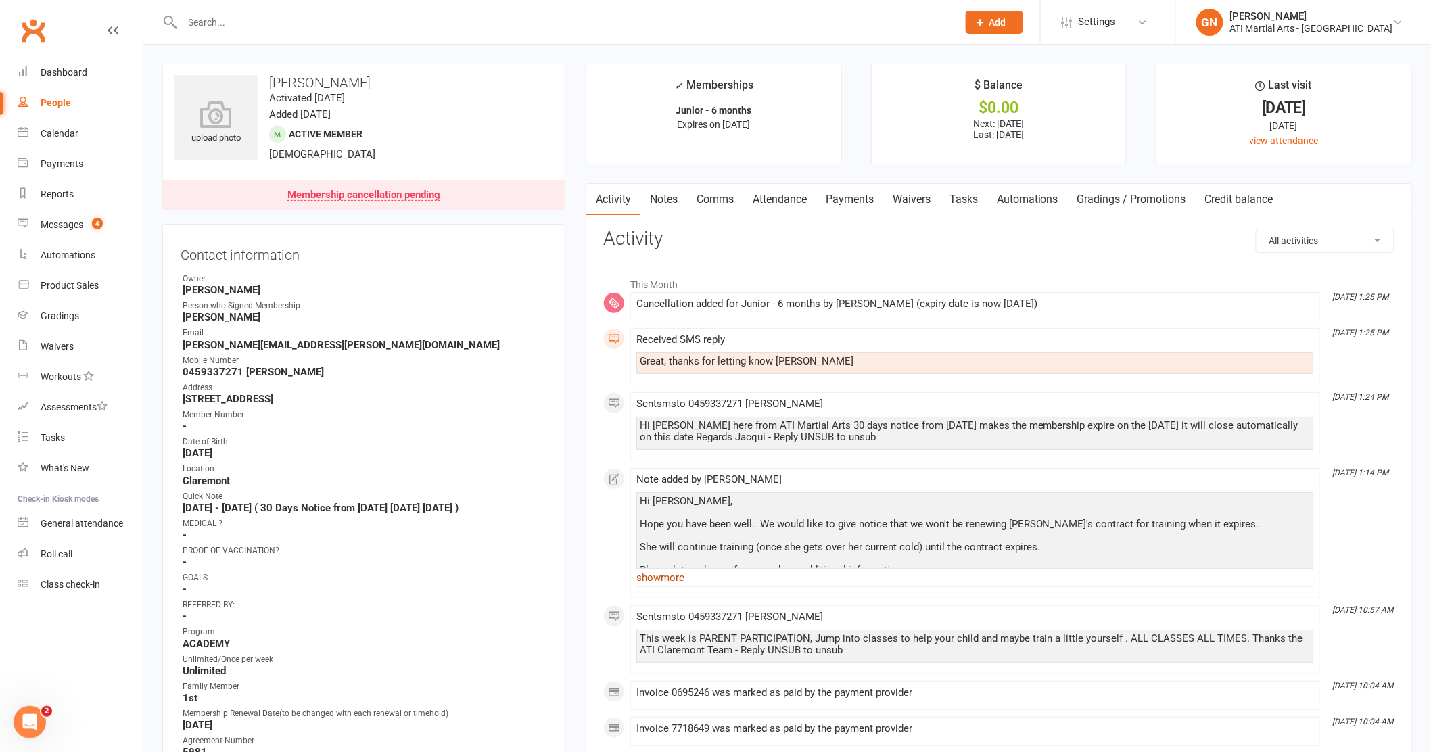
click at [676, 571] on link "show more" at bounding box center [975, 577] width 678 height 19
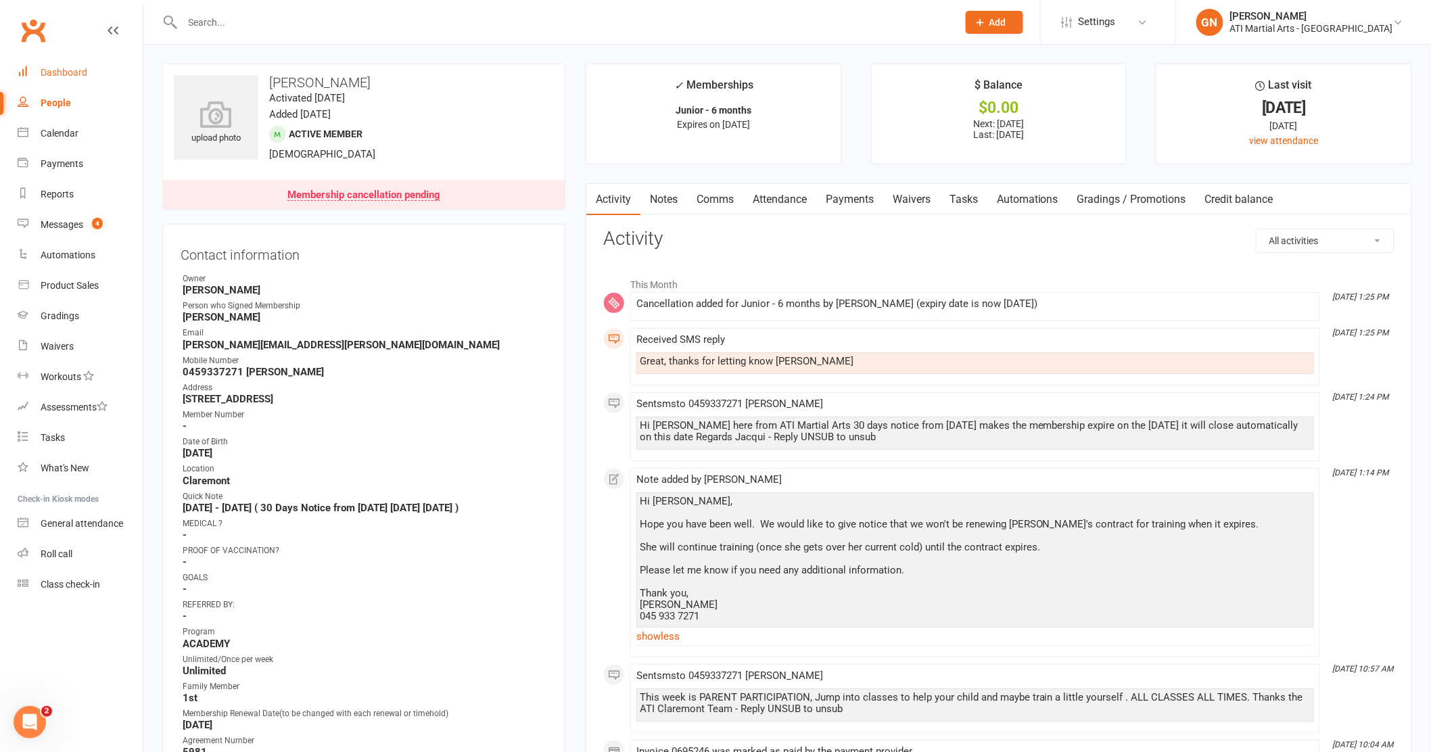
click at [75, 71] on div "Dashboard" at bounding box center [64, 72] width 47 height 11
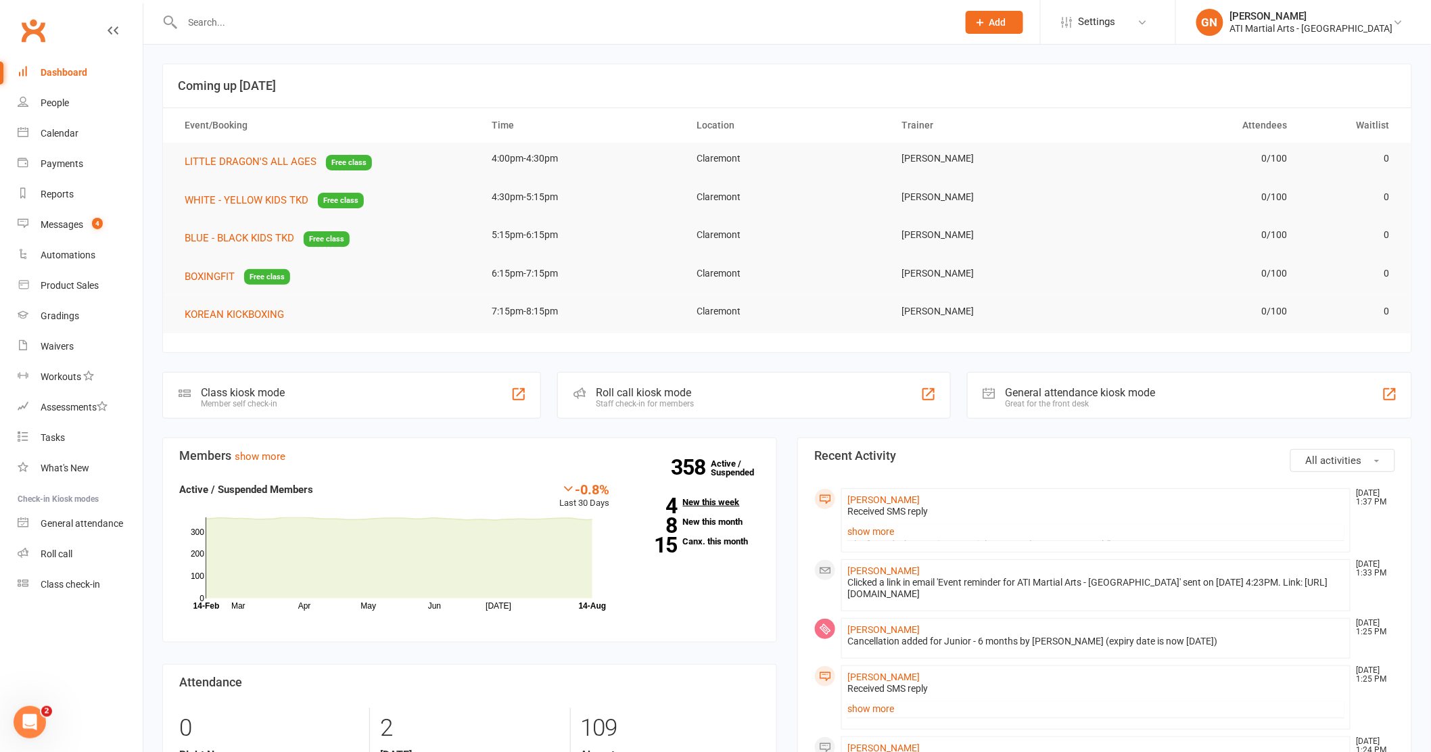
click at [694, 500] on link "4 New this week" at bounding box center [695, 502] width 130 height 9
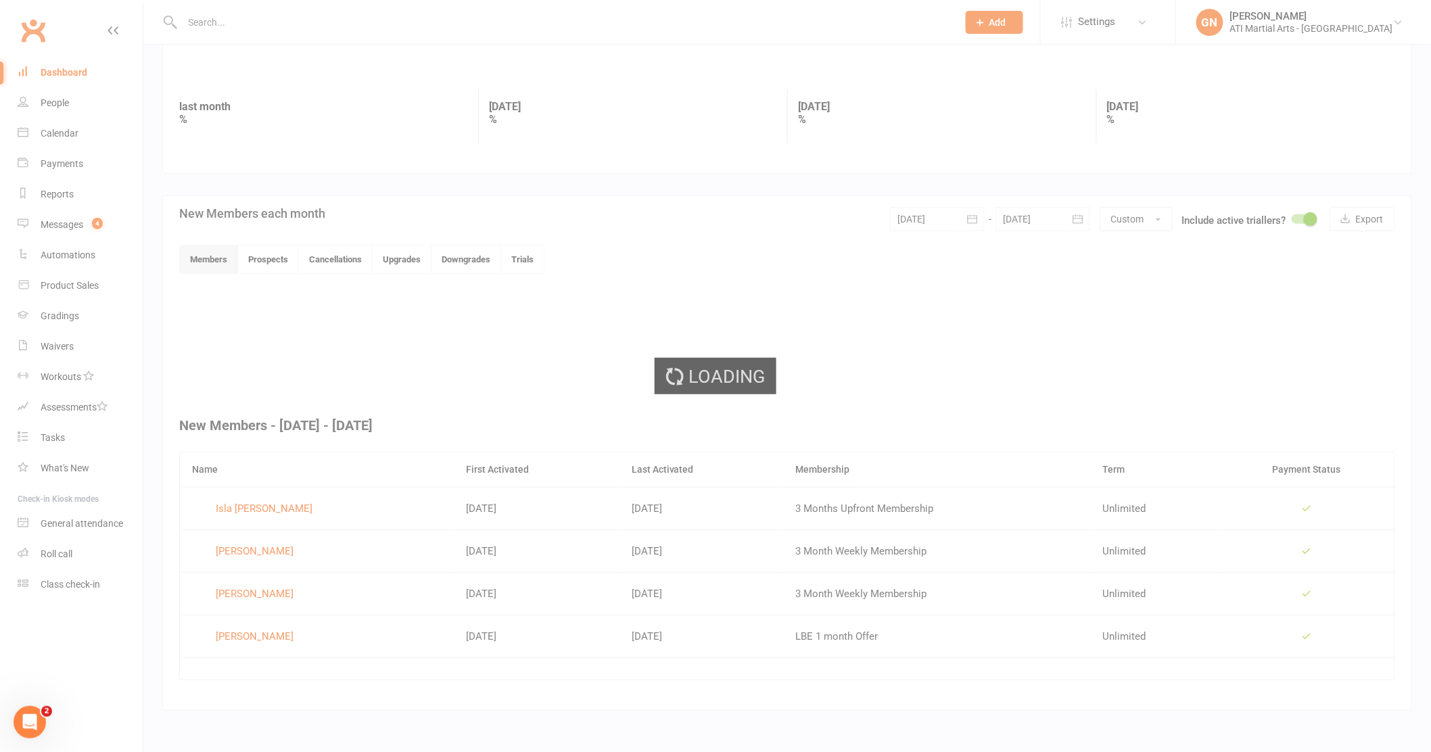
scroll to position [152, 0]
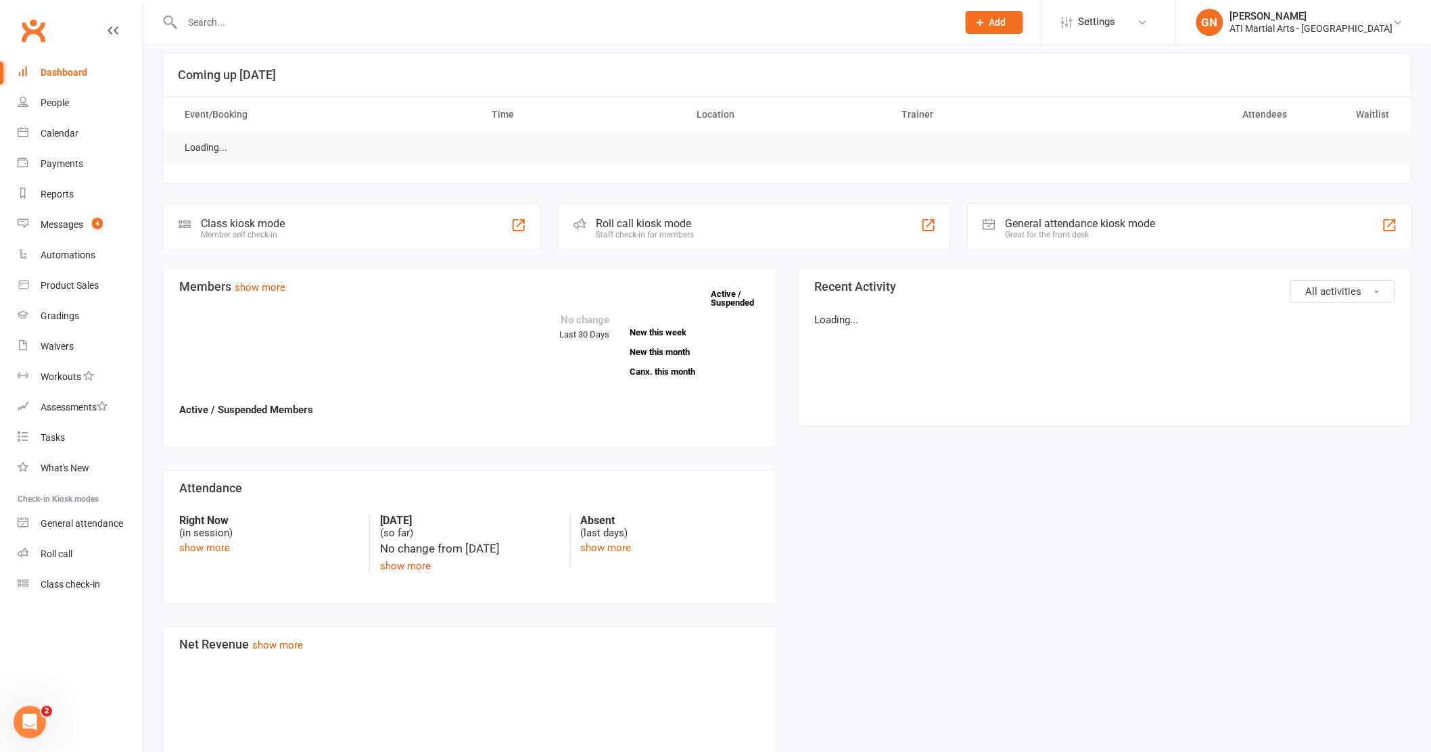
scroll to position [11, 0]
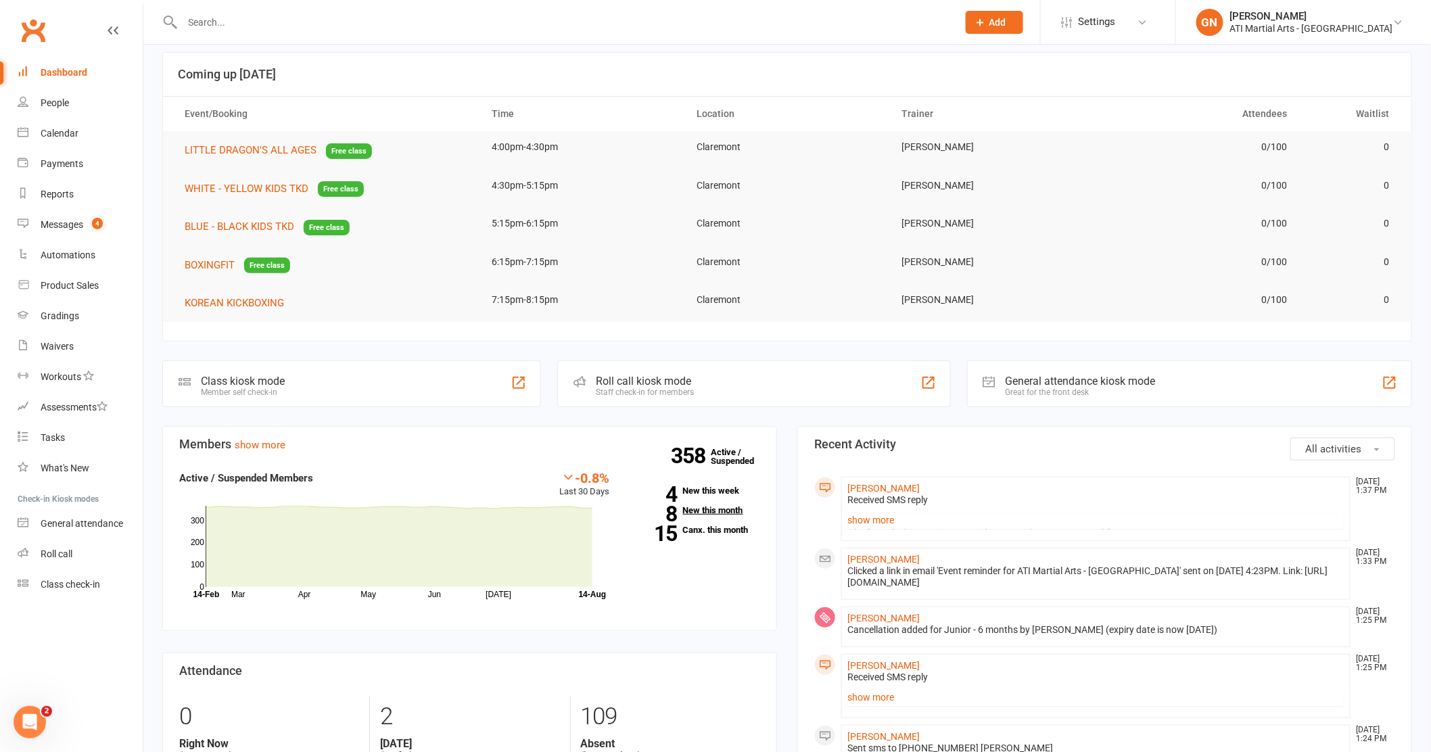
click at [717, 507] on link "8 New this month" at bounding box center [695, 510] width 130 height 9
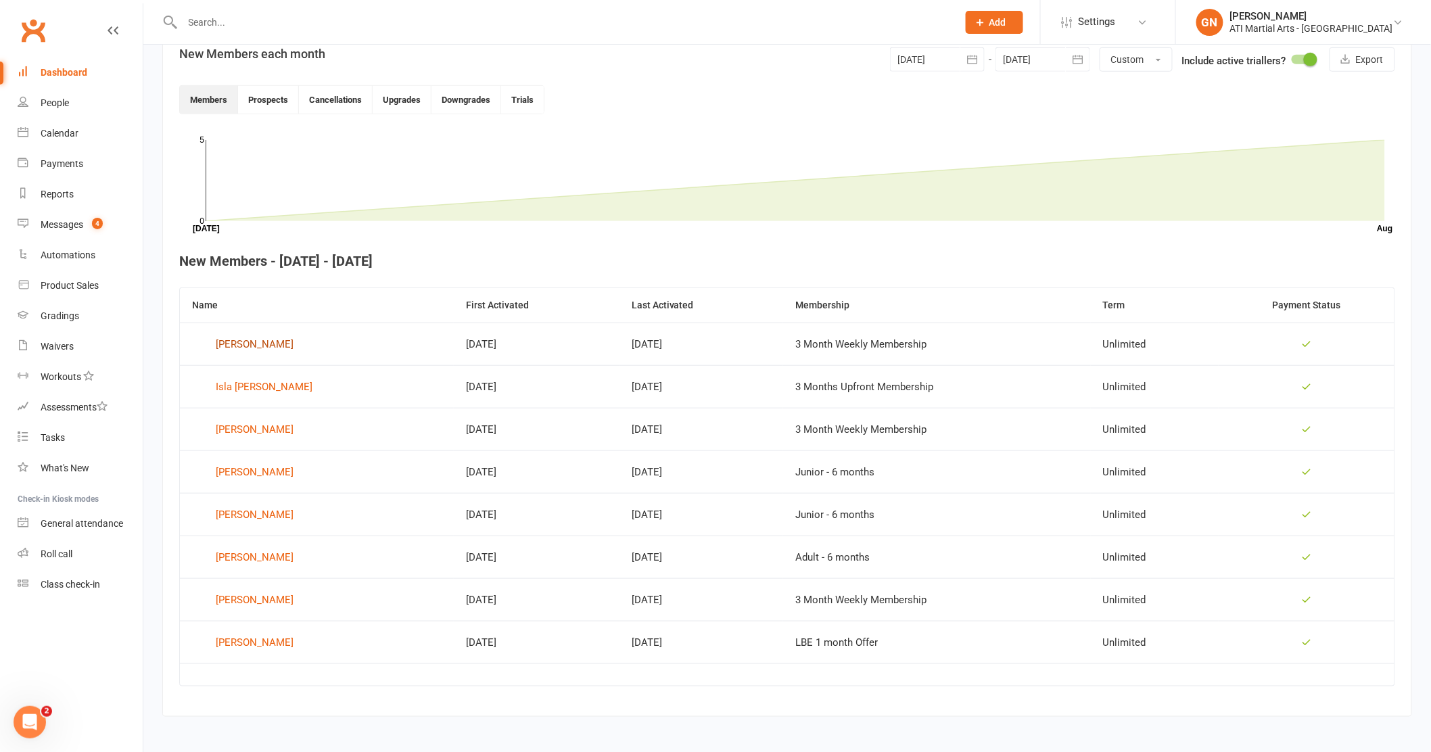
scroll to position [341, 0]
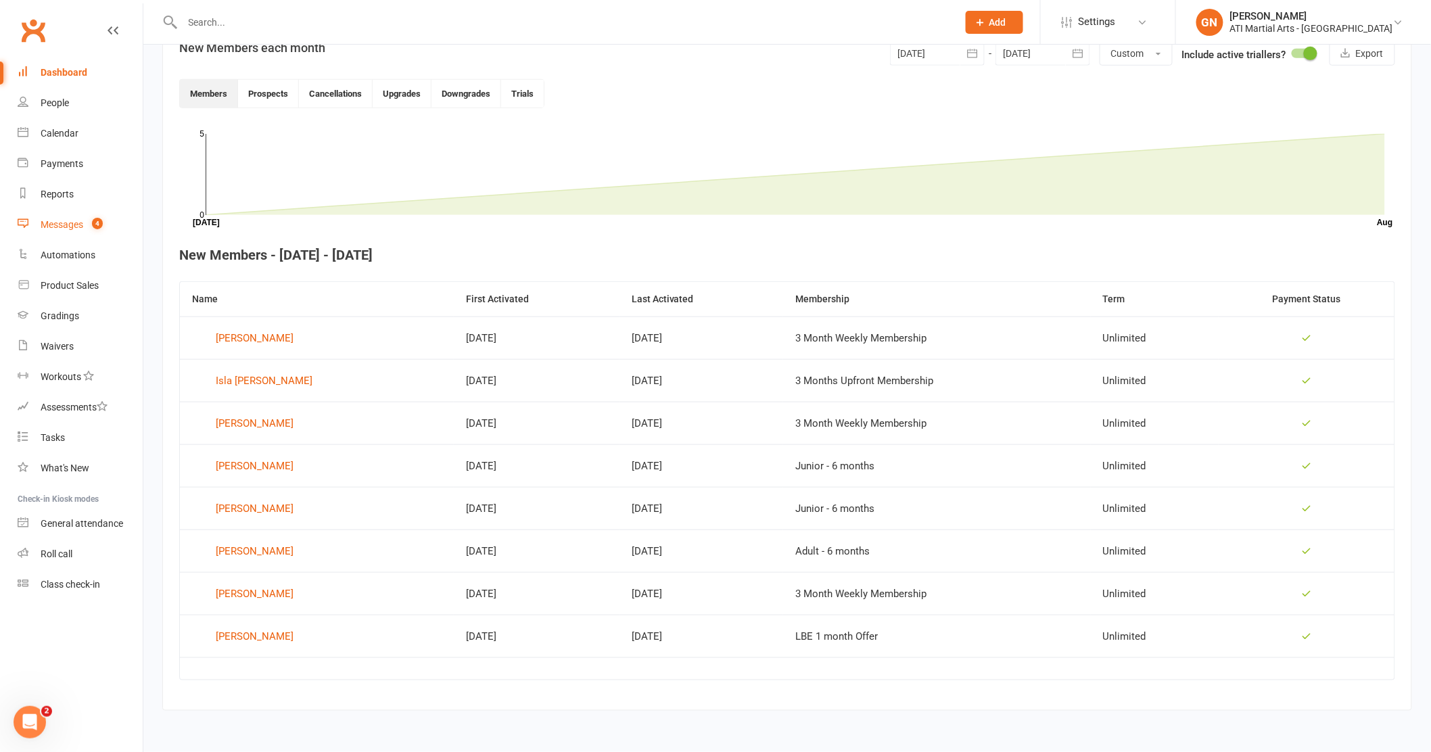
click at [72, 220] on div "Messages" at bounding box center [62, 224] width 43 height 11
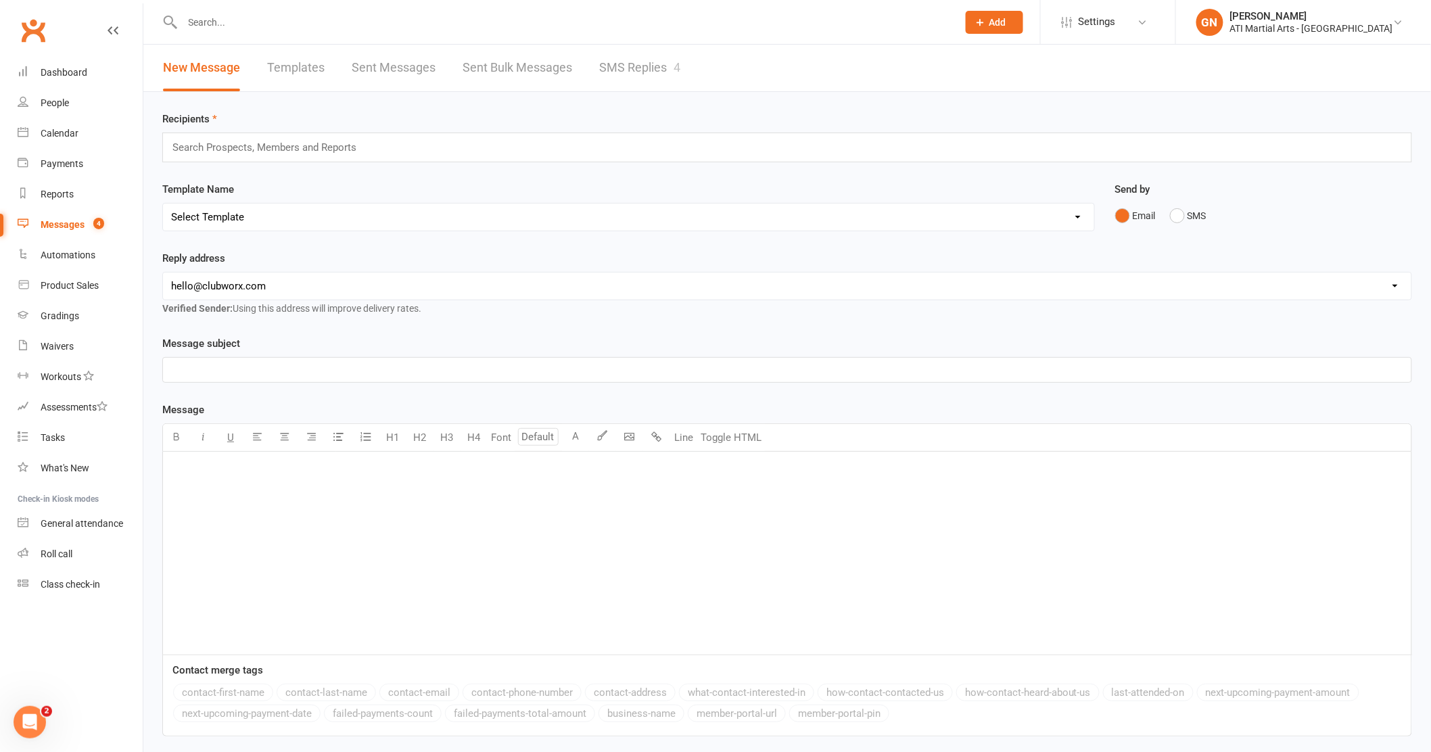
click at [621, 73] on link "SMS Replies 4" at bounding box center [639, 68] width 81 height 47
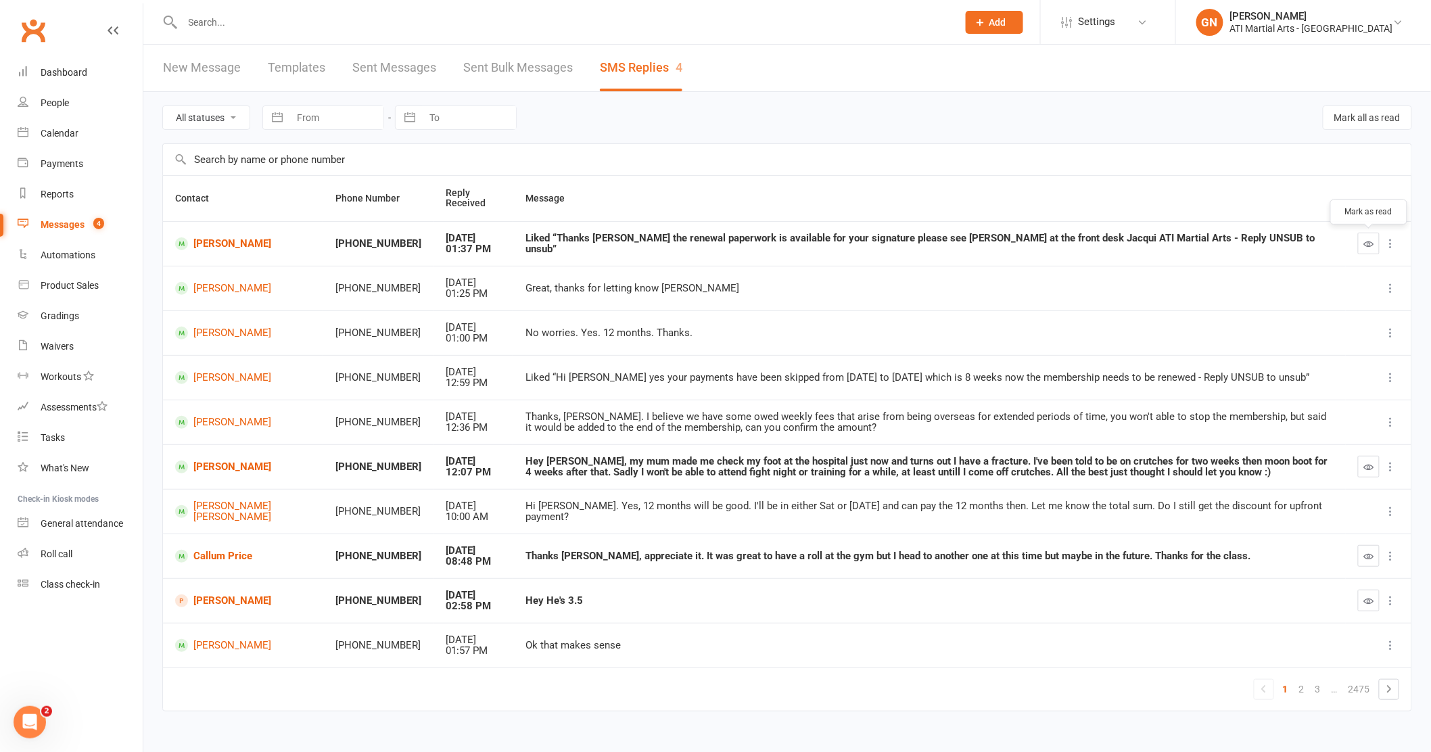
click at [1365, 244] on icon "button" at bounding box center [1369, 244] width 10 height 10
click at [64, 65] on link "Dashboard" at bounding box center [80, 72] width 125 height 30
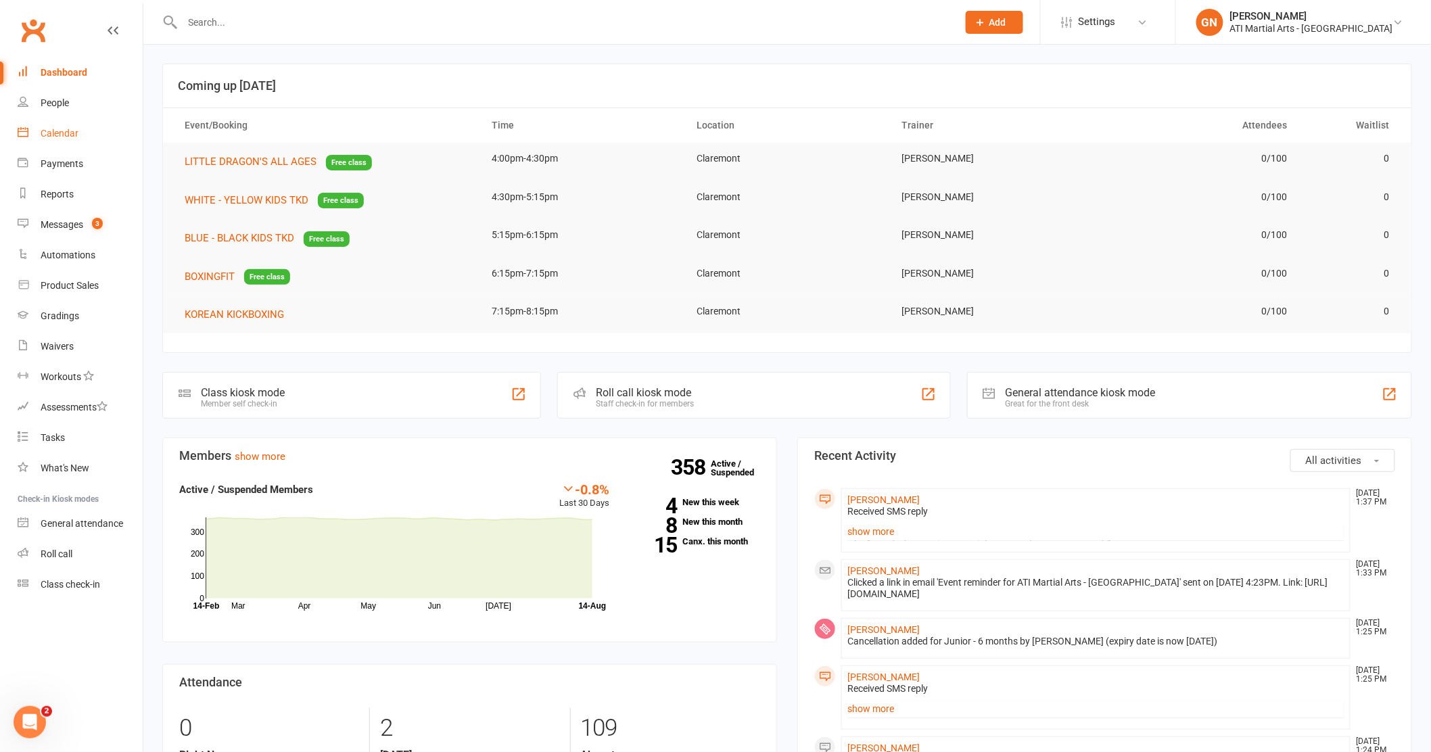
click at [92, 128] on link "Calendar" at bounding box center [80, 133] width 125 height 30
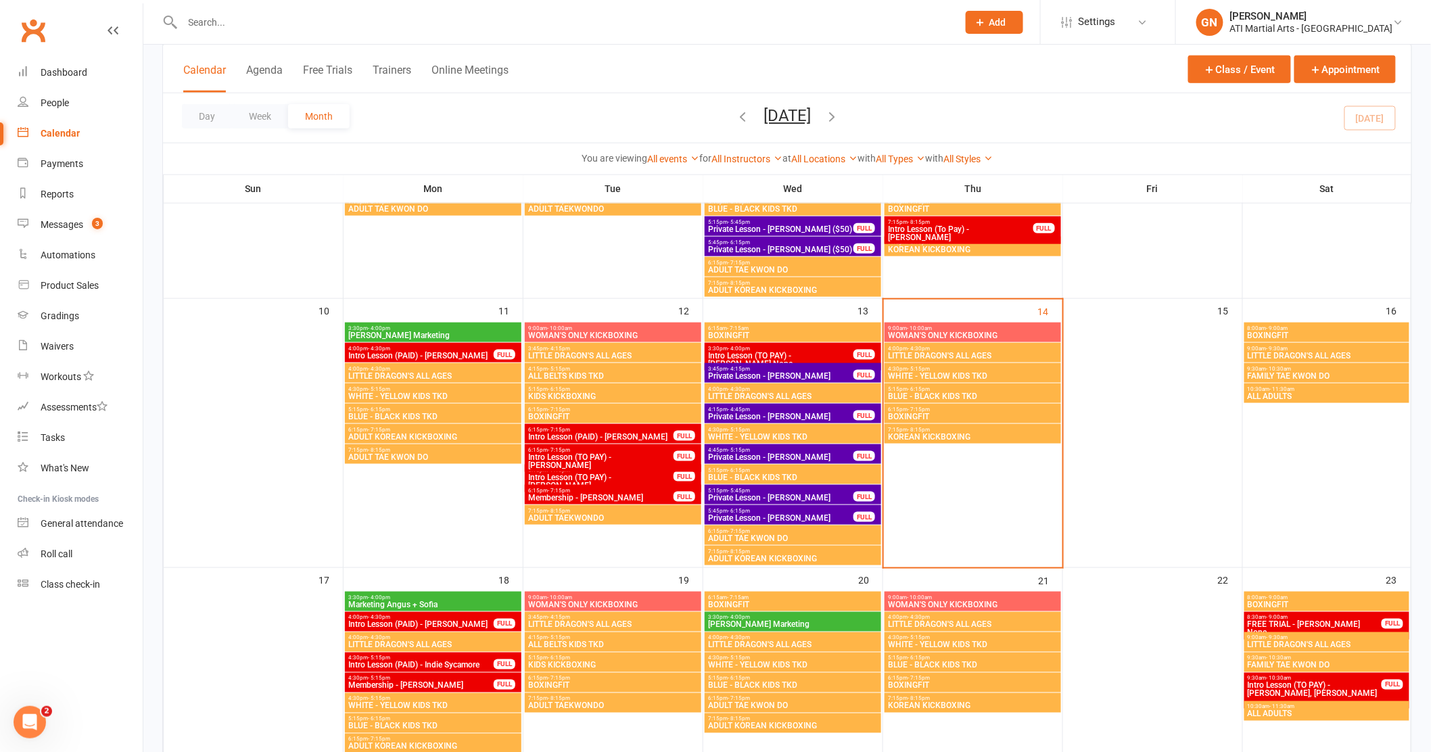
scroll to position [465, 0]
click at [212, 16] on input "text" at bounding box center [564, 22] width 770 height 19
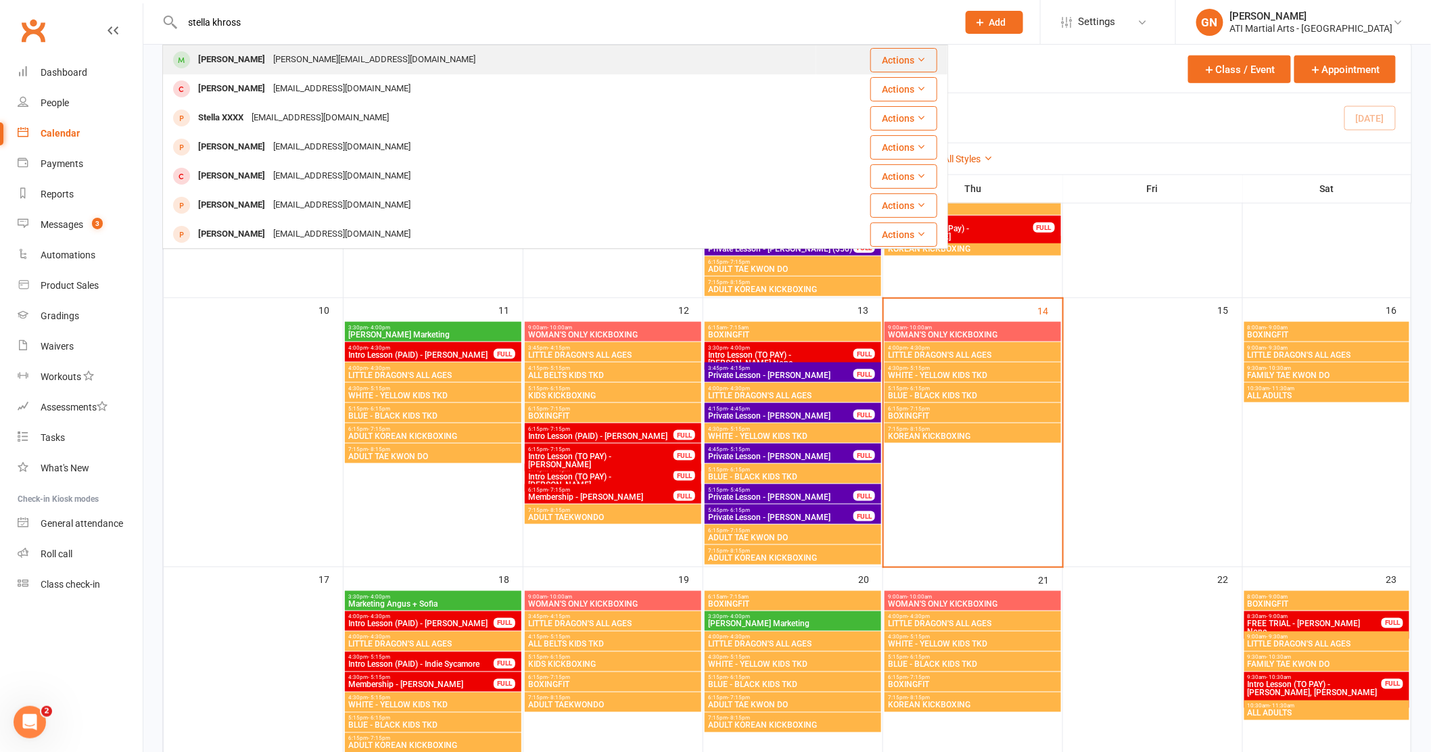
type input "stella khross"
click at [319, 58] on div "[PERSON_NAME][EMAIL_ADDRESS][DOMAIN_NAME]" at bounding box center [374, 60] width 210 height 20
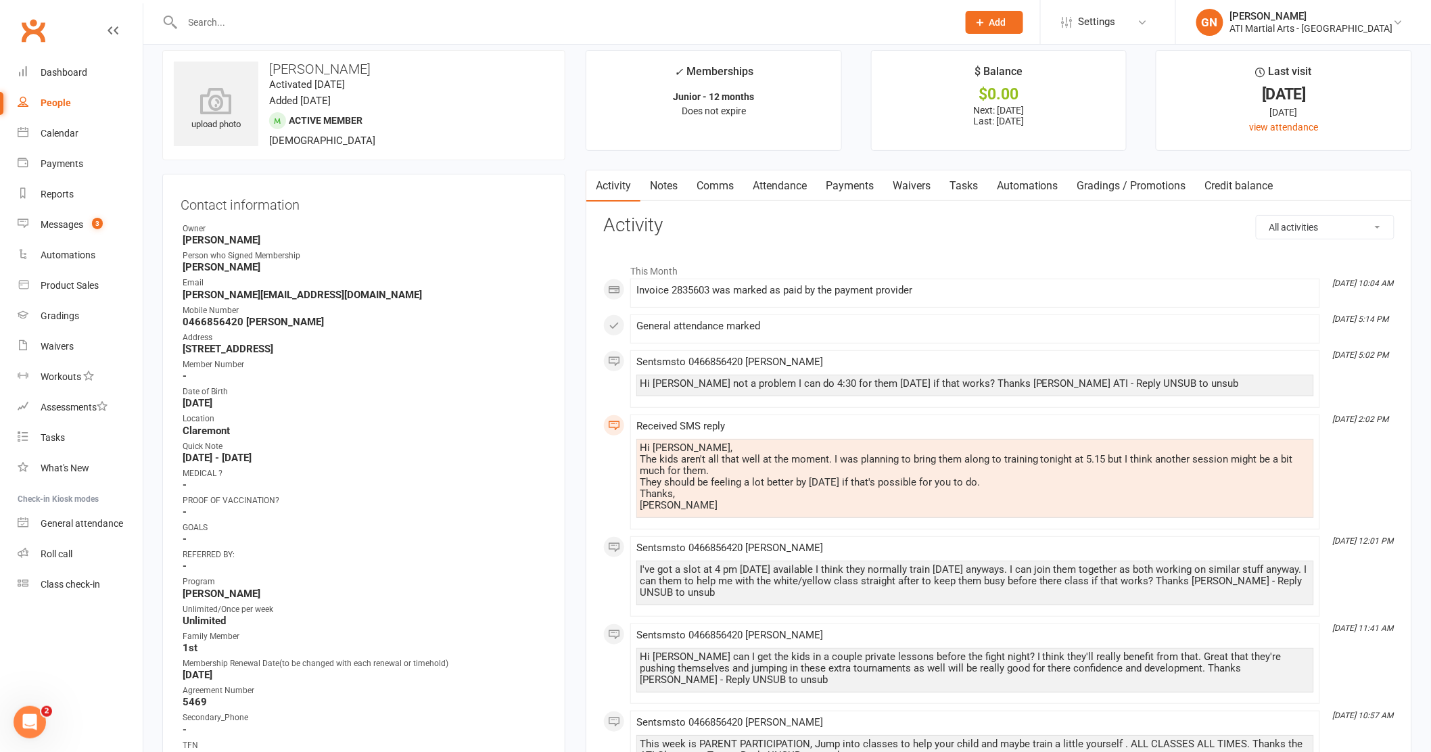
scroll to position [16, 0]
click at [799, 187] on link "Attendance" at bounding box center [779, 183] width 73 height 31
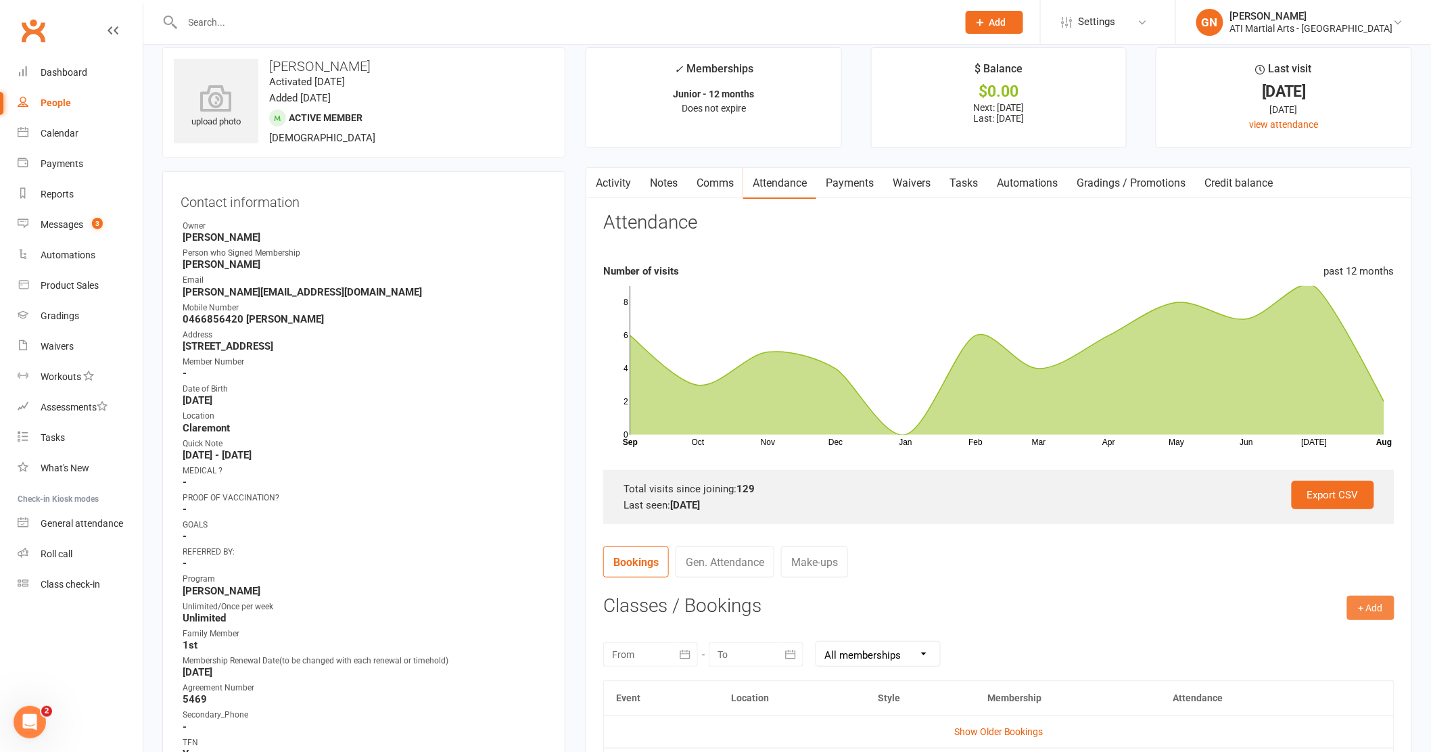
click at [1388, 597] on button "+ Add" at bounding box center [1370, 608] width 47 height 24
click at [1346, 665] on link "Add Appointment" at bounding box center [1327, 665] width 134 height 27
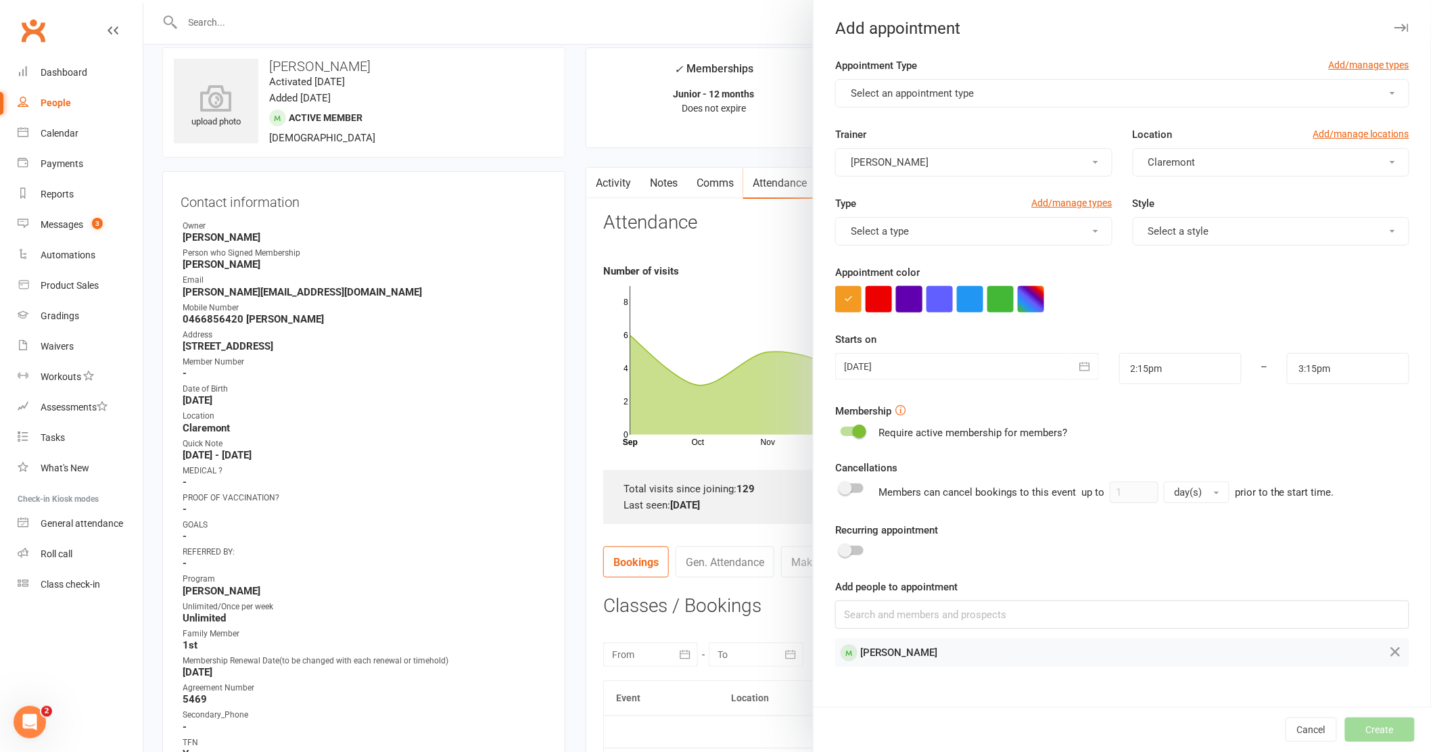
click at [916, 308] on button "button" at bounding box center [909, 299] width 26 height 26
click at [948, 105] on button "Select an appointment type" at bounding box center [1122, 93] width 574 height 28
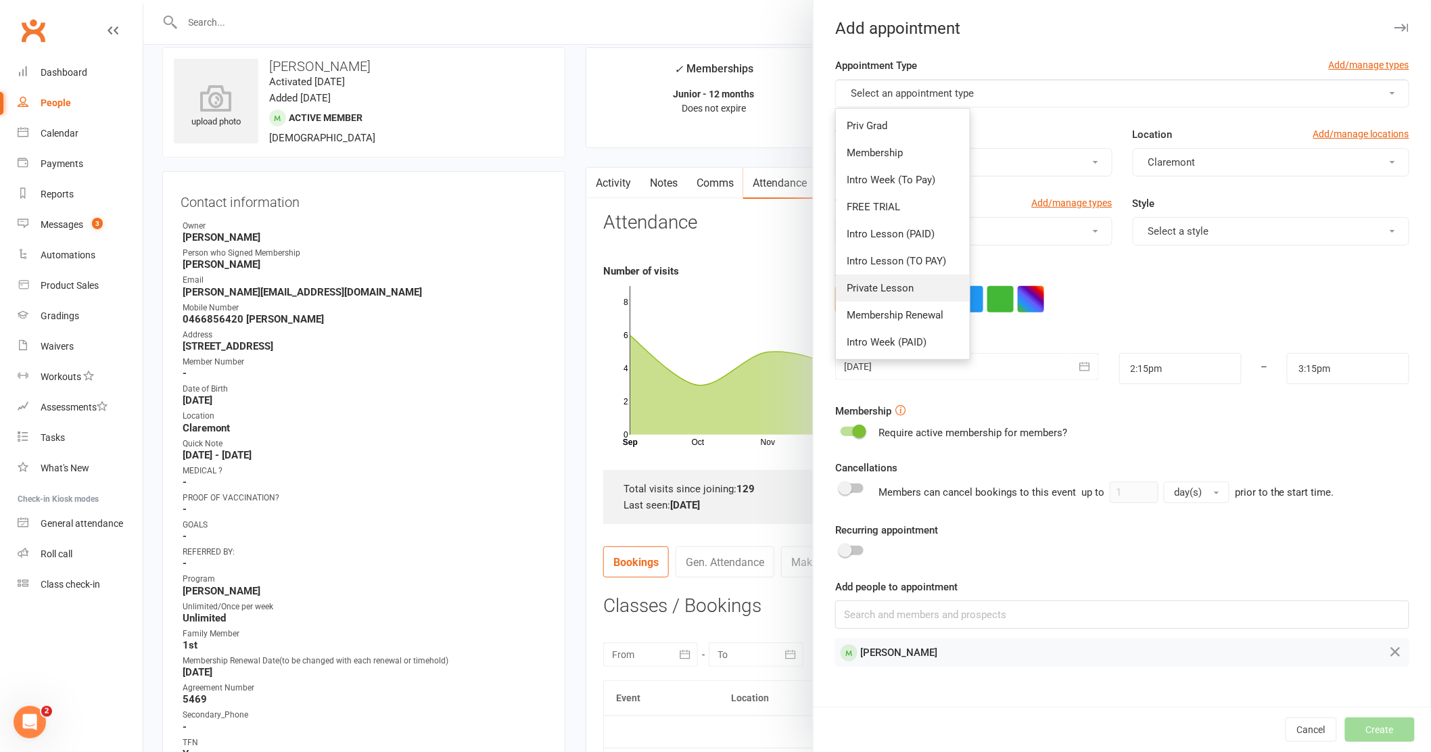
click at [931, 287] on link "Private Lesson" at bounding box center [903, 288] width 134 height 27
type input "2:45pm"
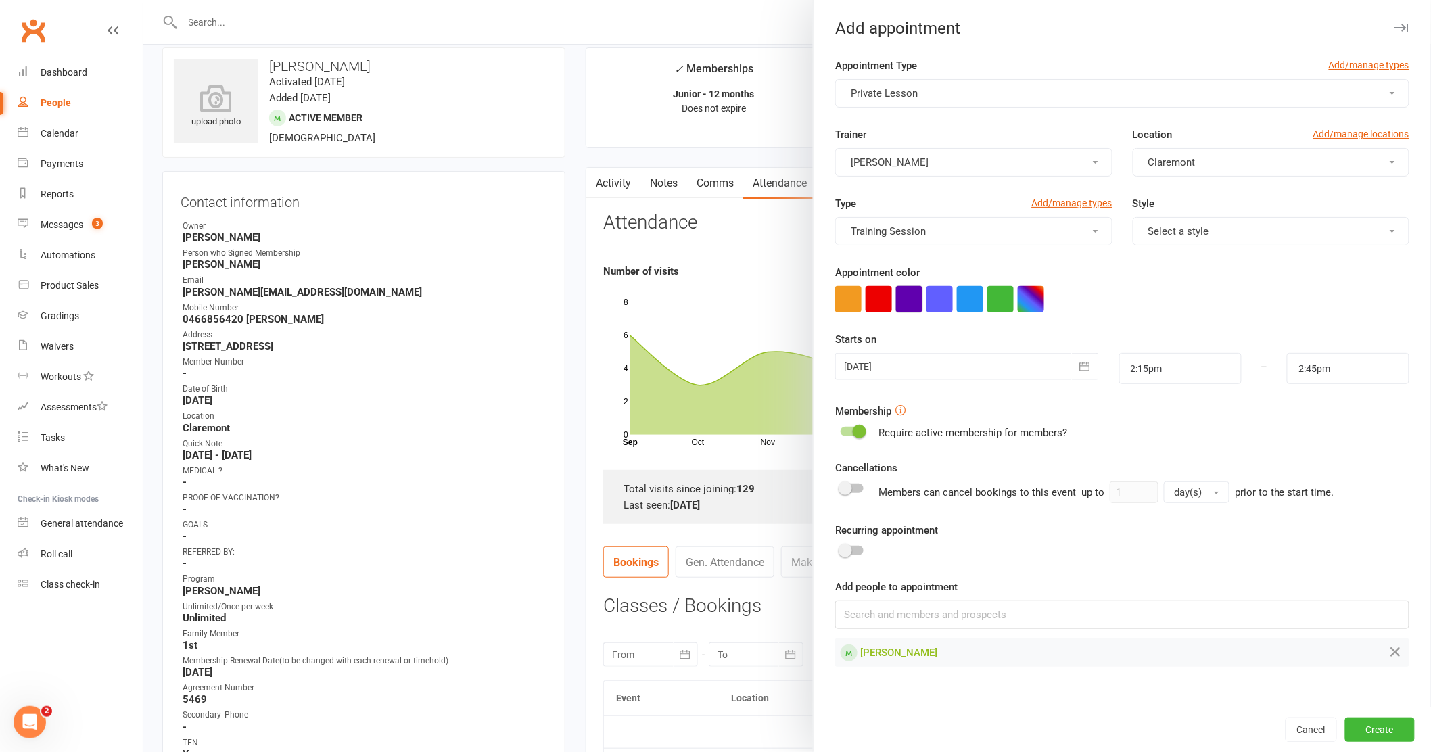
click at [915, 302] on button "button" at bounding box center [909, 299] width 26 height 26
click at [957, 612] on input at bounding box center [1122, 614] width 574 height 28
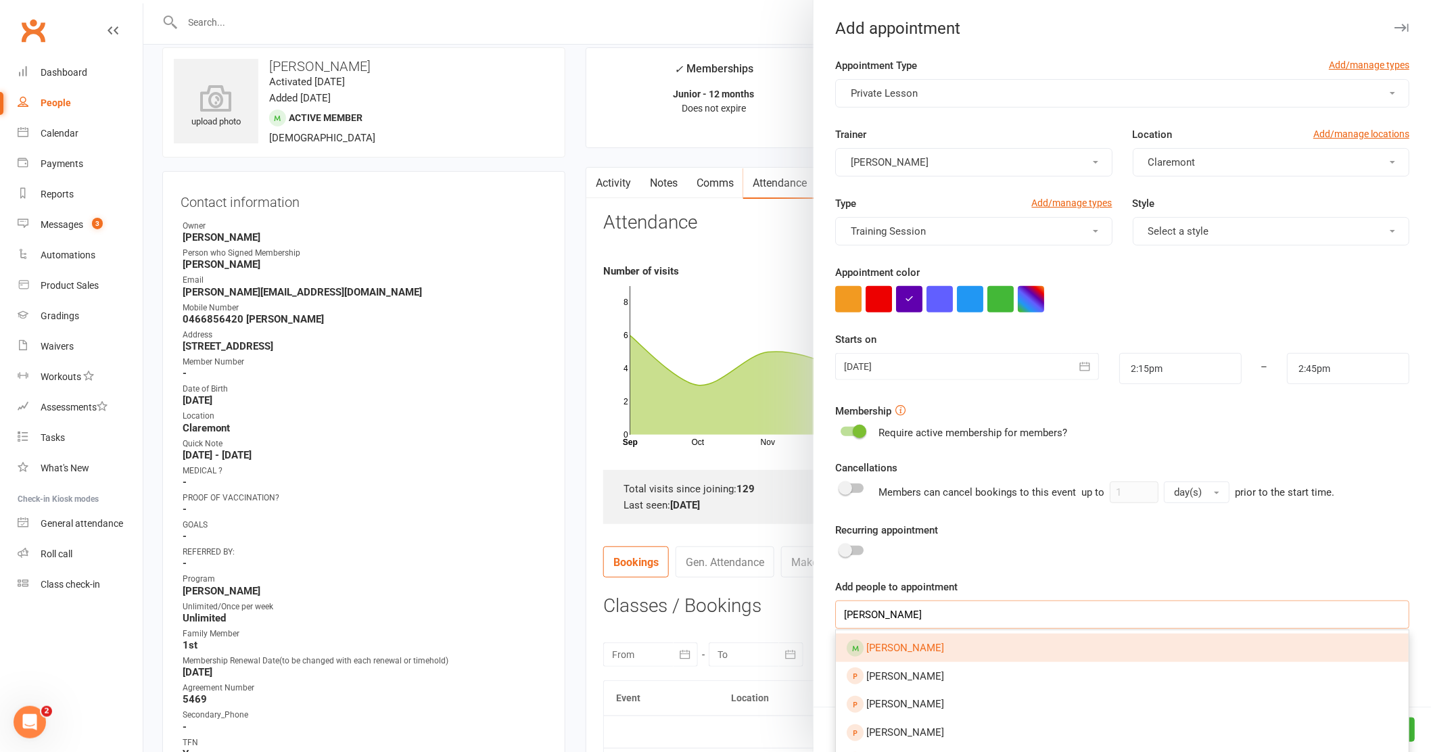
type input "[PERSON_NAME]"
click at [982, 647] on link "[PERSON_NAME]" at bounding box center [1122, 648] width 573 height 28
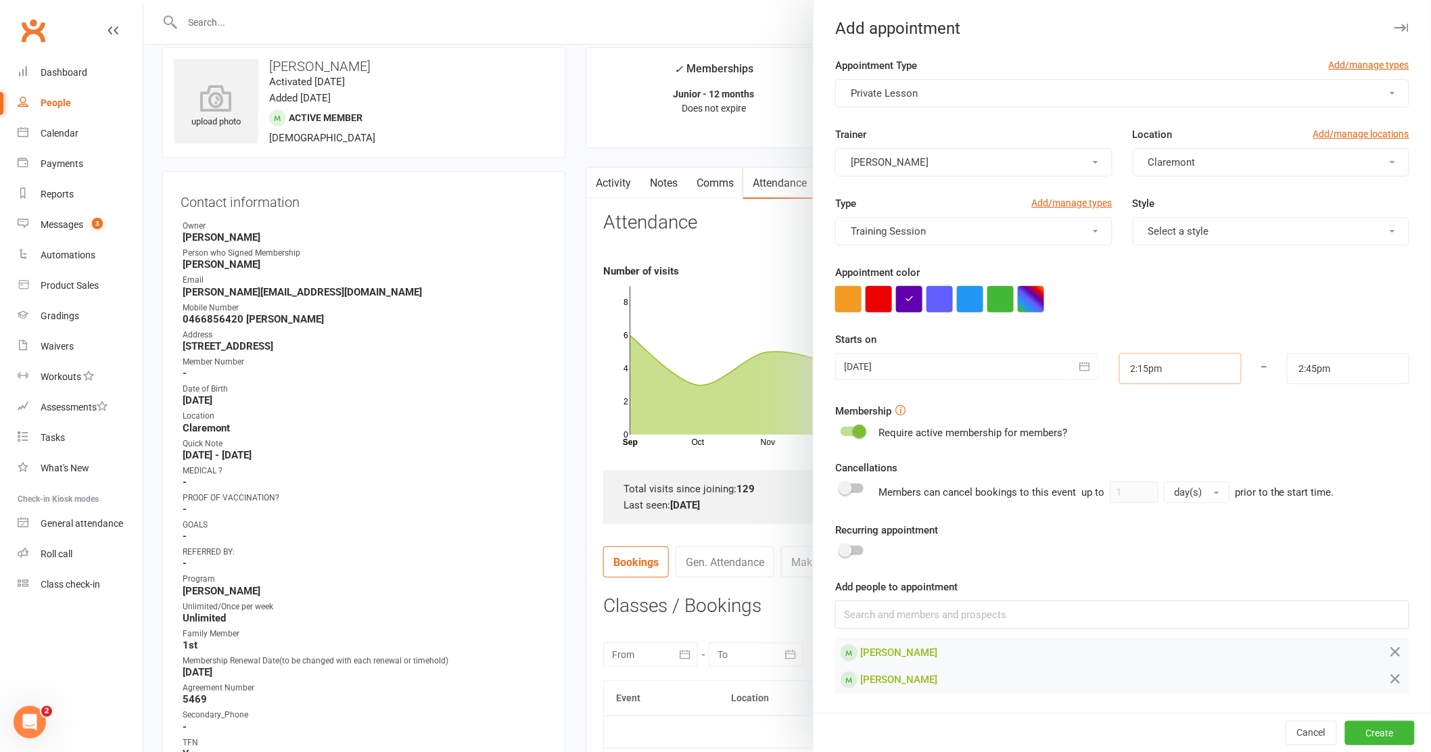
click at [1181, 377] on input "2:15pm" at bounding box center [1180, 368] width 122 height 31
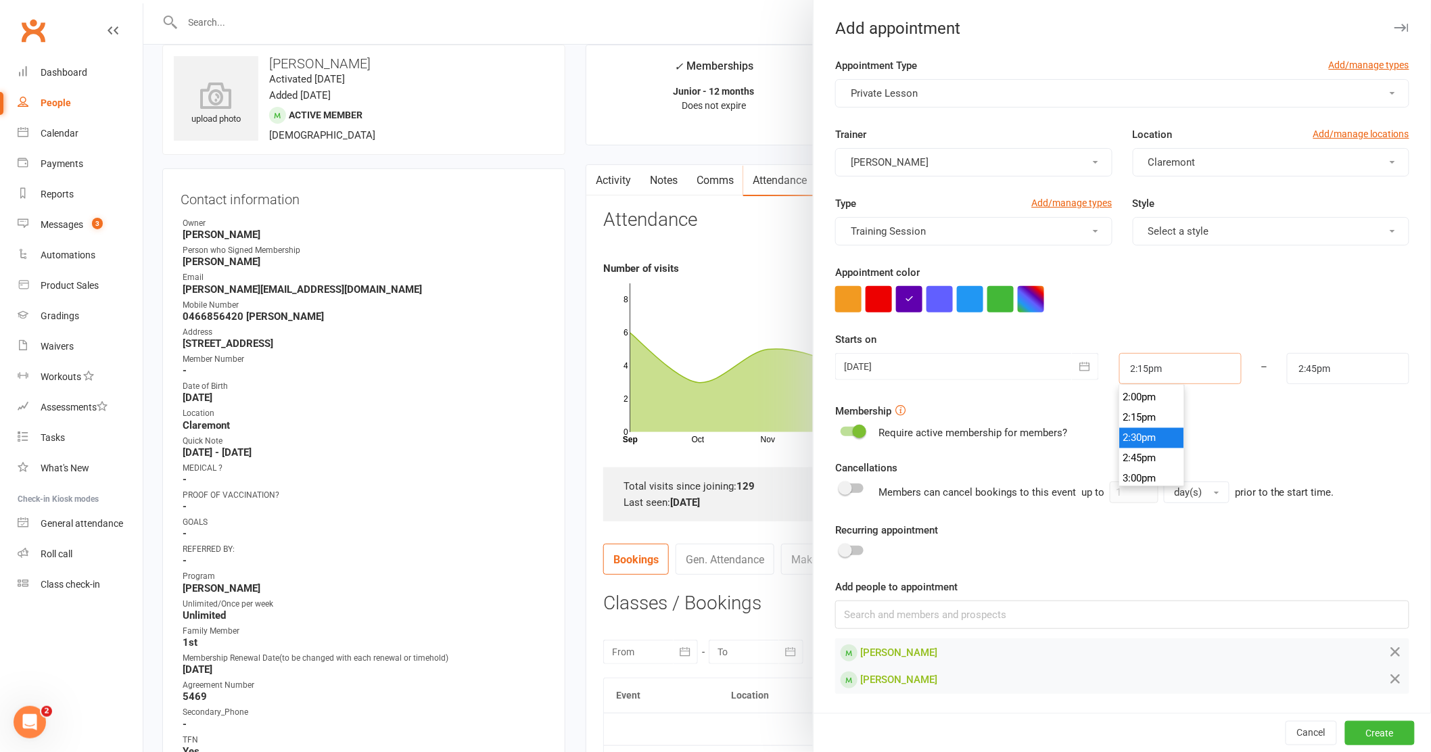
scroll to position [1273, 0]
type input "4:30pm"
click at [1131, 454] on li "4:30pm" at bounding box center [1152, 462] width 65 height 20
click at [1343, 371] on input "2:45pm" at bounding box center [1348, 368] width 122 height 31
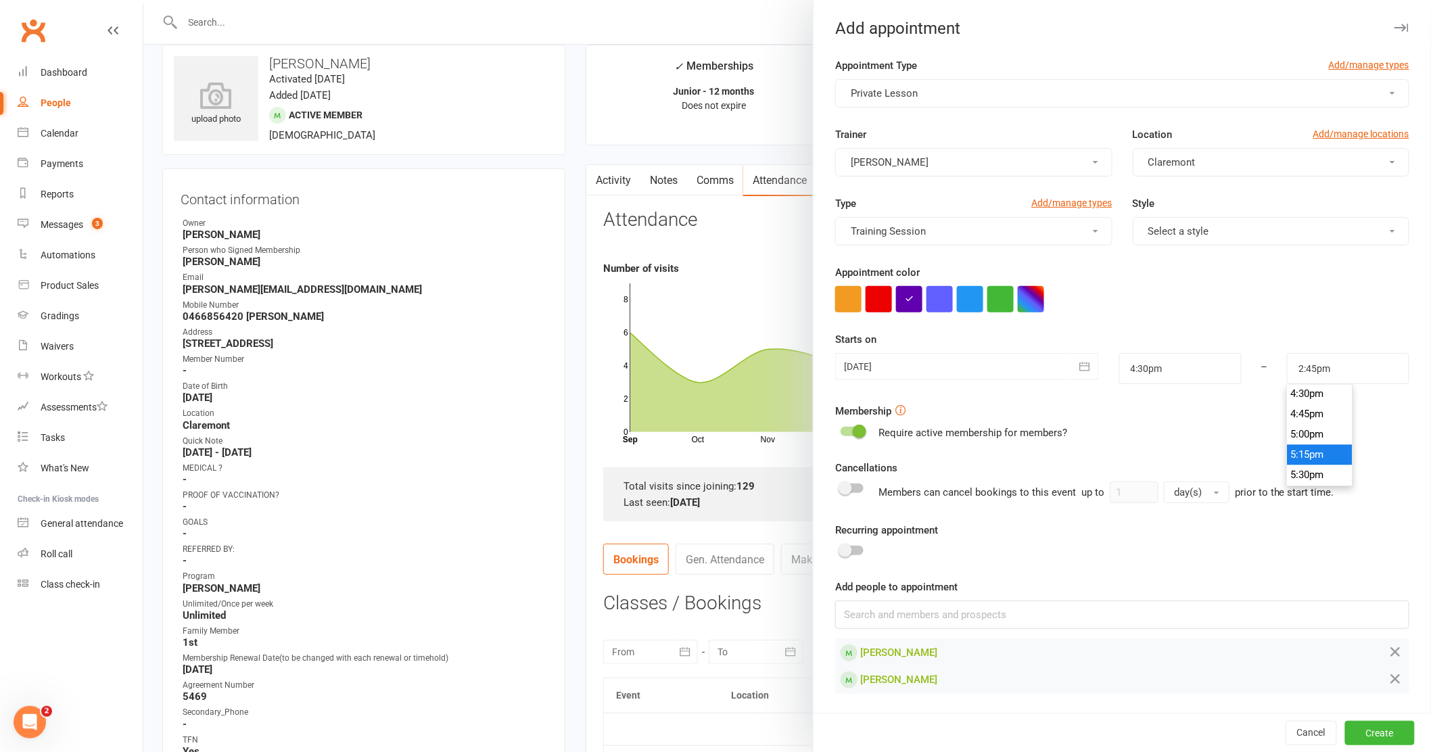
type input "5:15pm"
click at [1300, 450] on li "5:15pm" at bounding box center [1320, 455] width 65 height 20
click at [1375, 723] on button "Create" at bounding box center [1380, 733] width 70 height 24
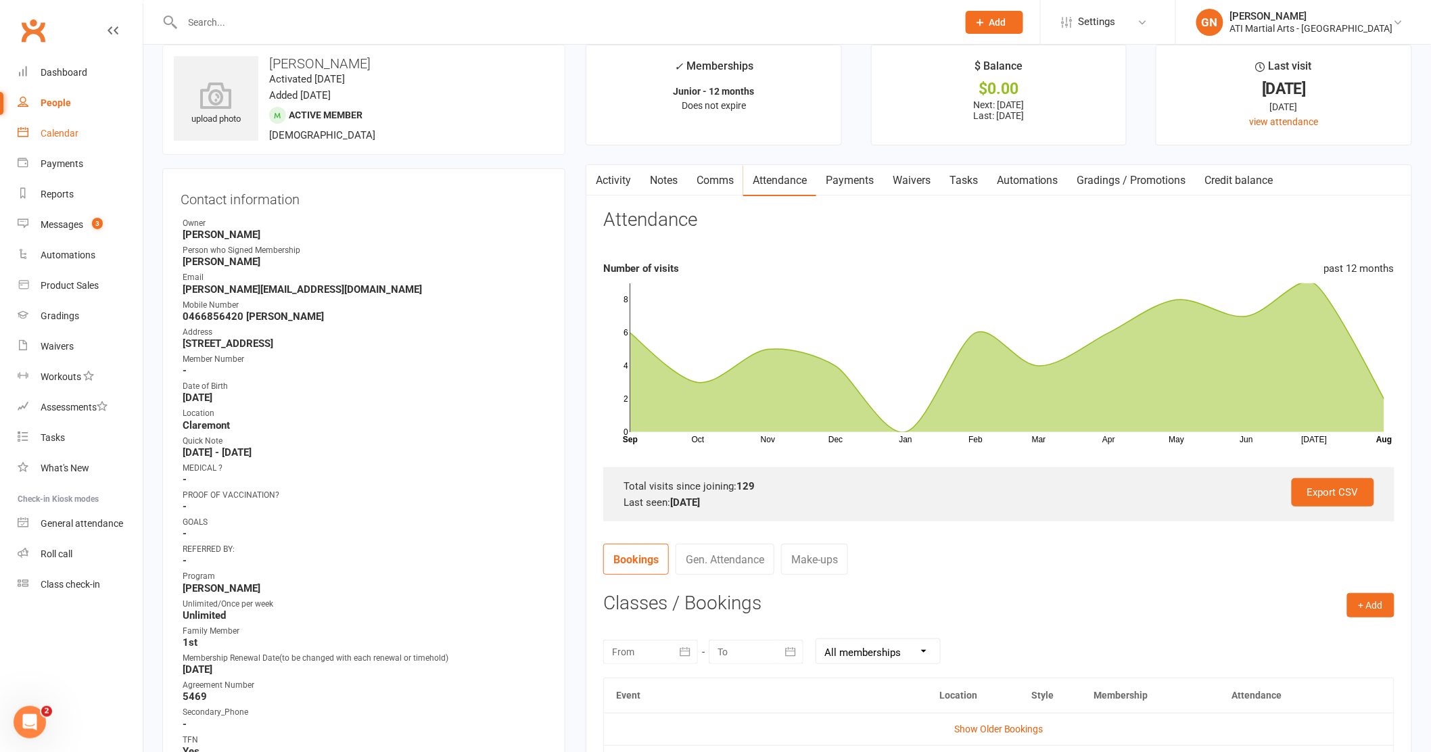
click at [70, 131] on div "Calendar" at bounding box center [60, 133] width 38 height 11
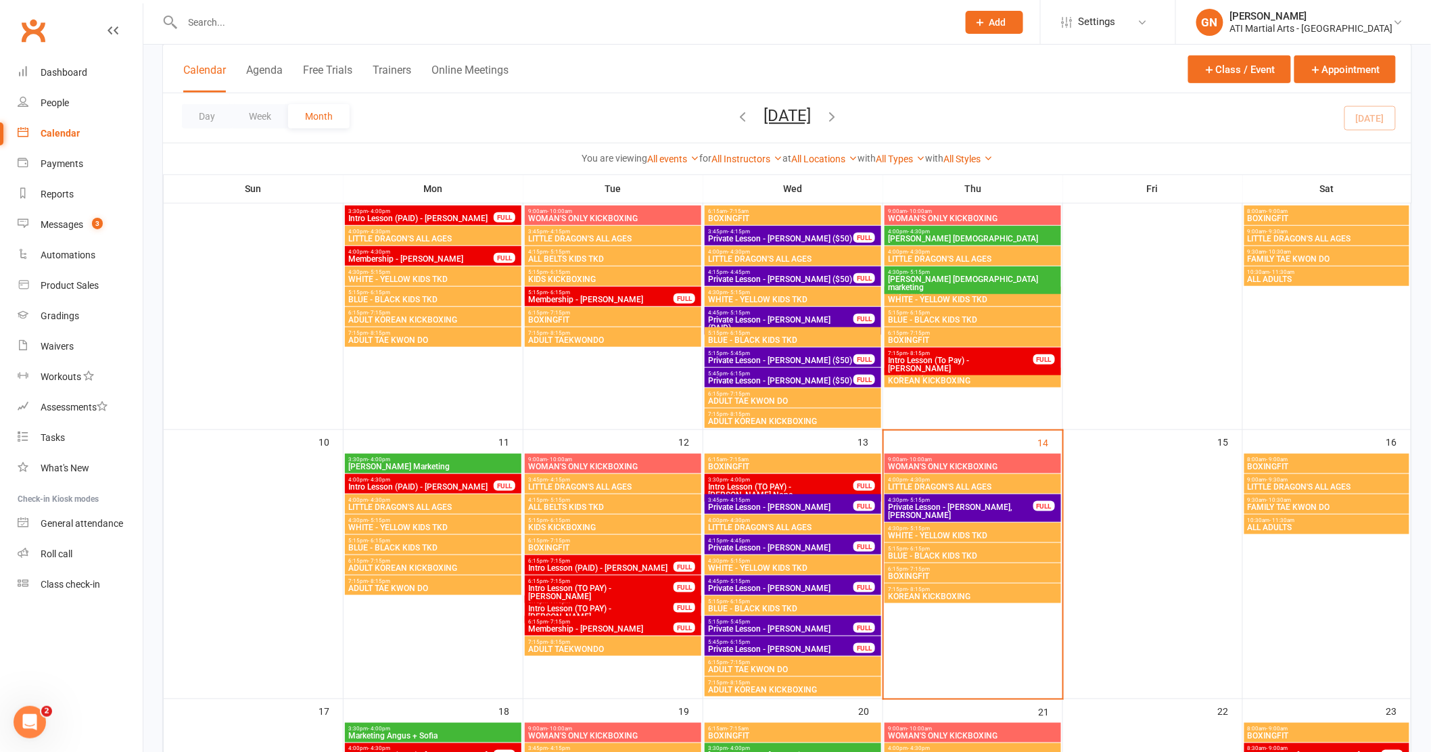
scroll to position [336, 0]
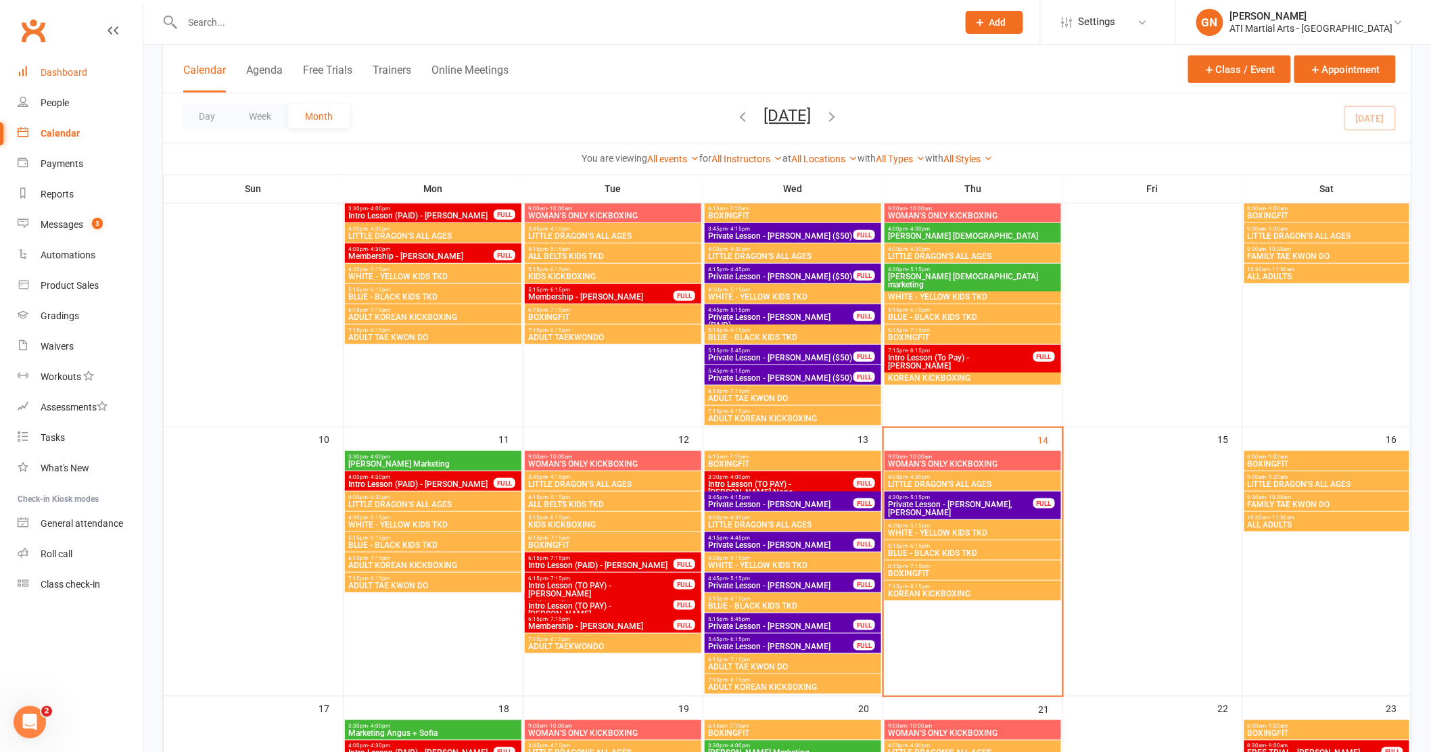
click at [76, 69] on div "Dashboard" at bounding box center [64, 72] width 47 height 11
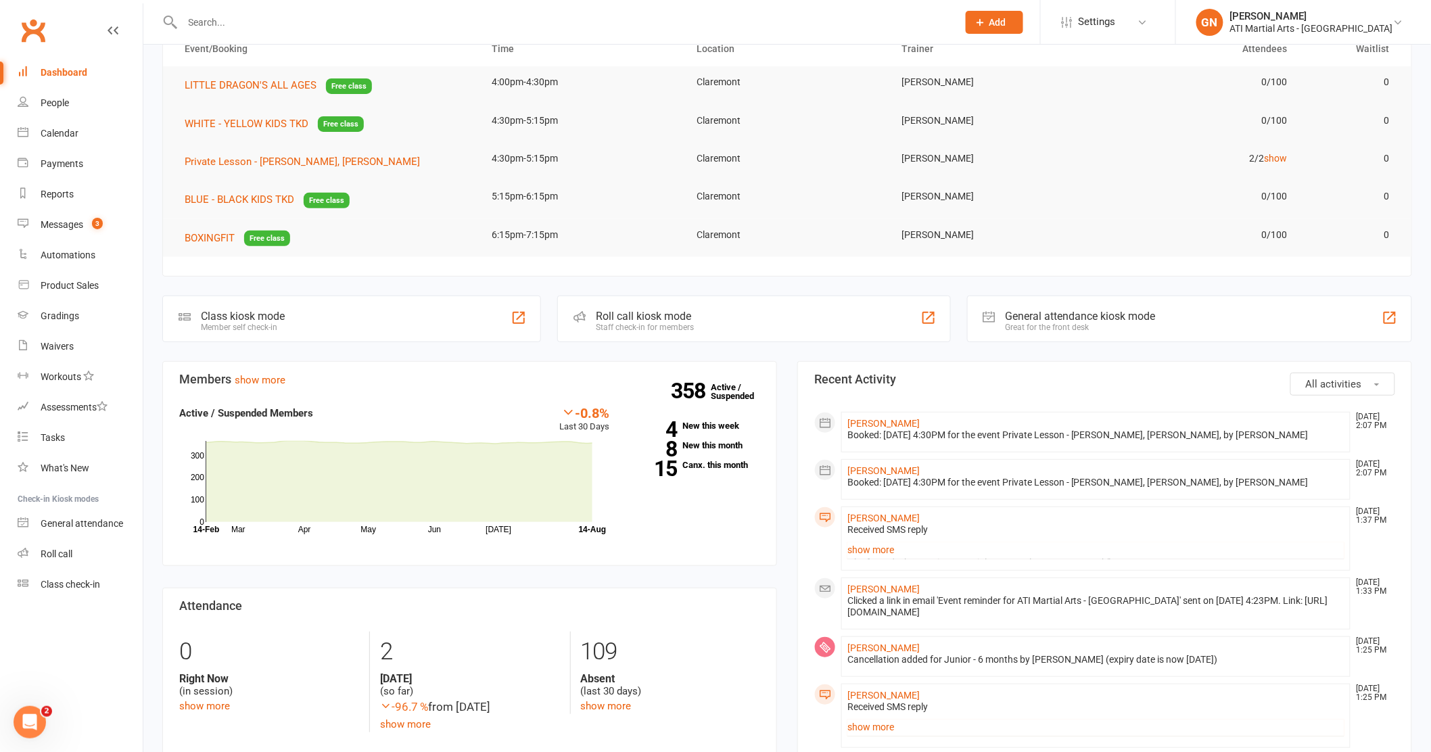
scroll to position [77, 0]
click at [730, 444] on link "8 New this month" at bounding box center [695, 444] width 130 height 9
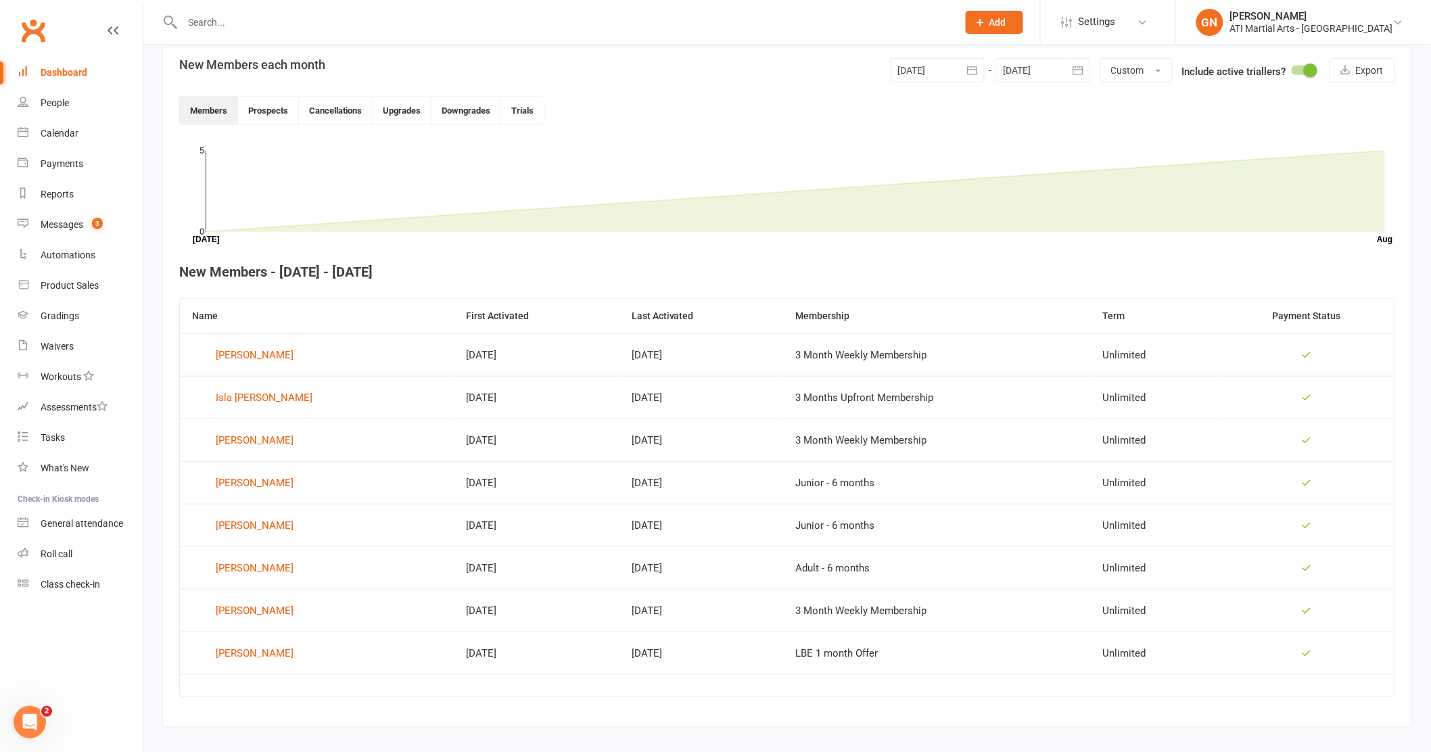
scroll to position [327, 0]
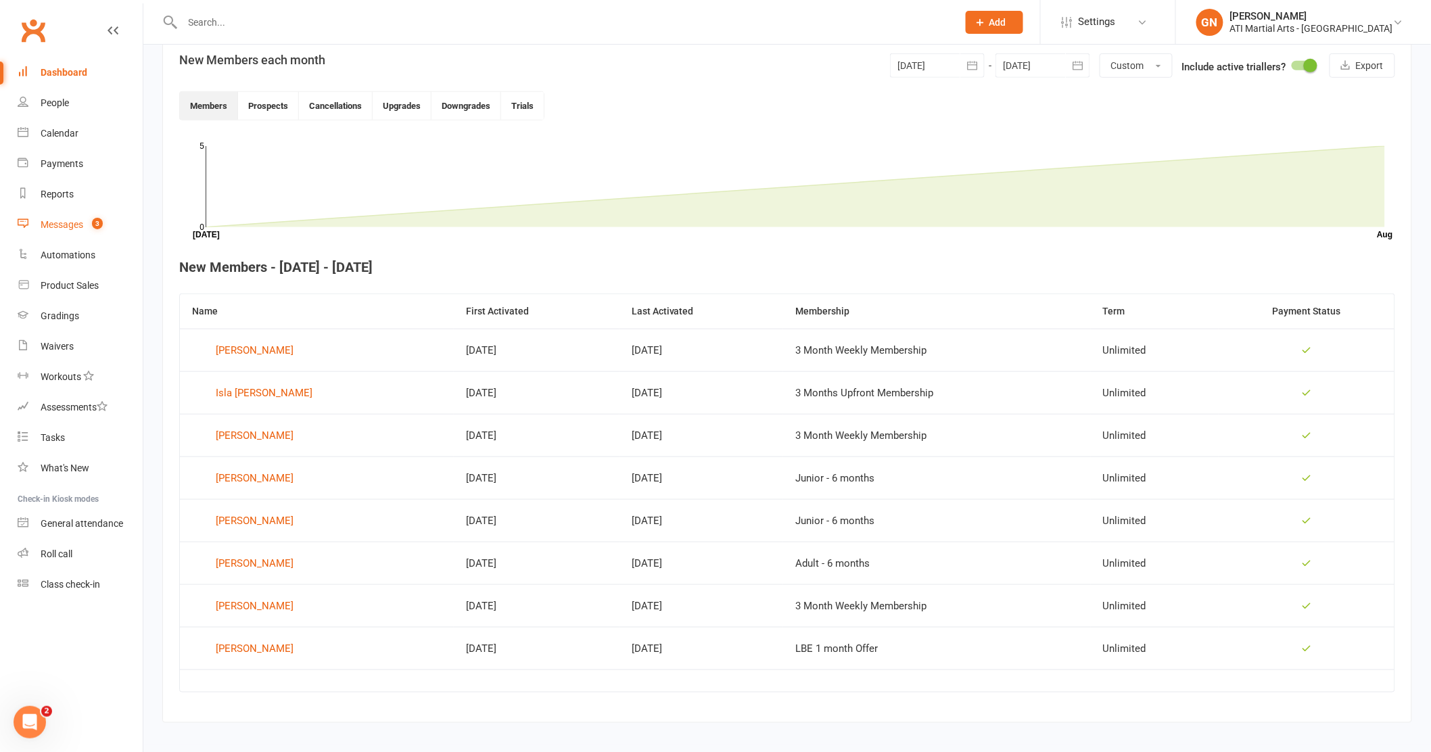
click at [74, 216] on link "Messages 3" at bounding box center [80, 225] width 125 height 30
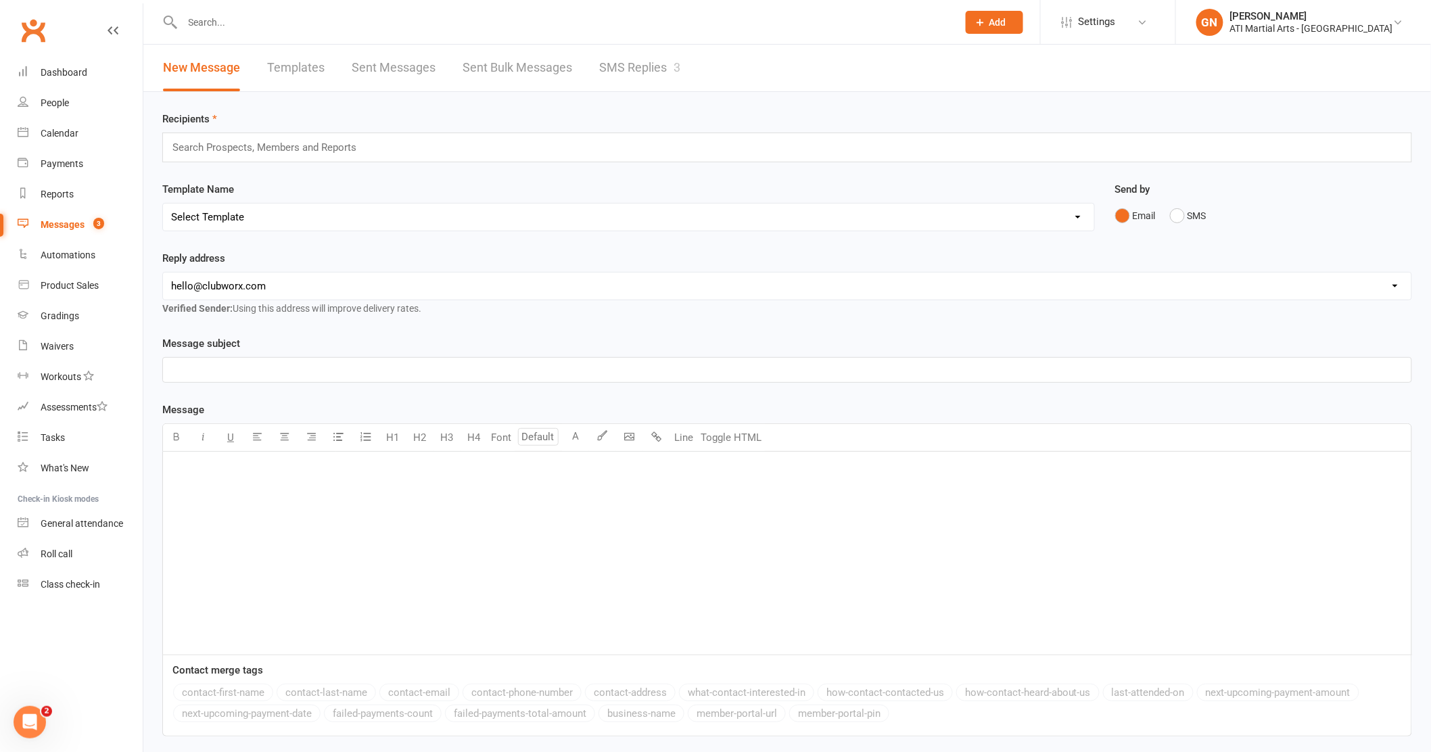
click at [660, 85] on link "SMS Replies 3" at bounding box center [639, 68] width 81 height 47
